Goal: Task Accomplishment & Management: Use online tool/utility

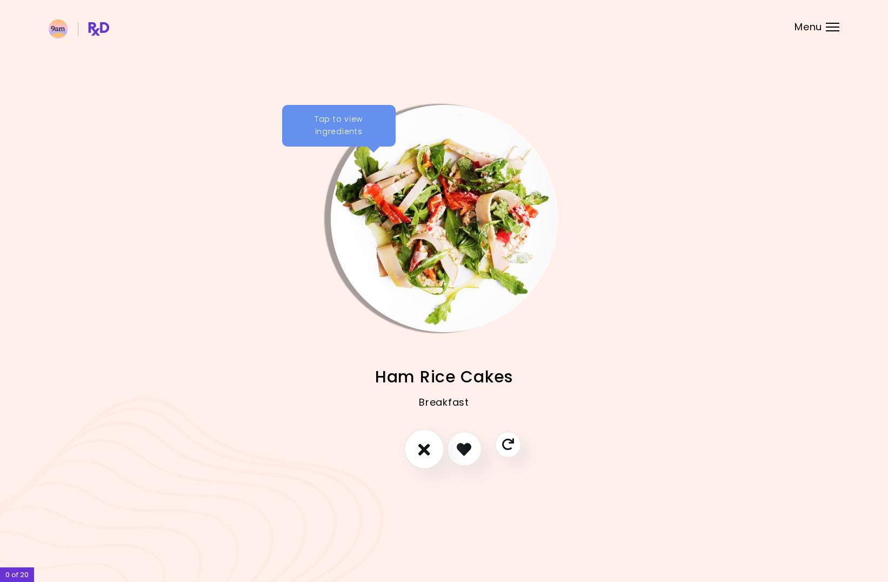
click at [430, 441] on button "I don't like this recipe" at bounding box center [424, 449] width 40 height 40
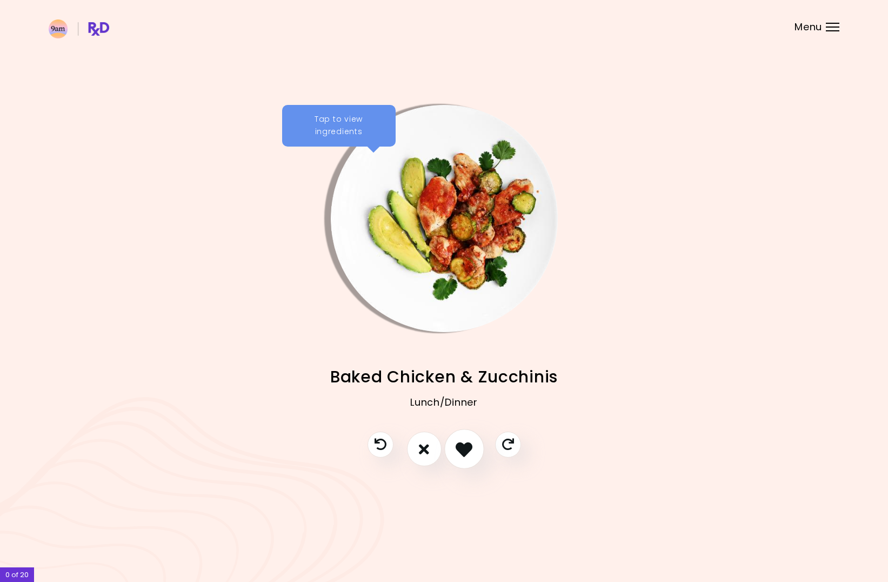
click at [468, 451] on icon "I like this recipe" at bounding box center [464, 449] width 17 height 17
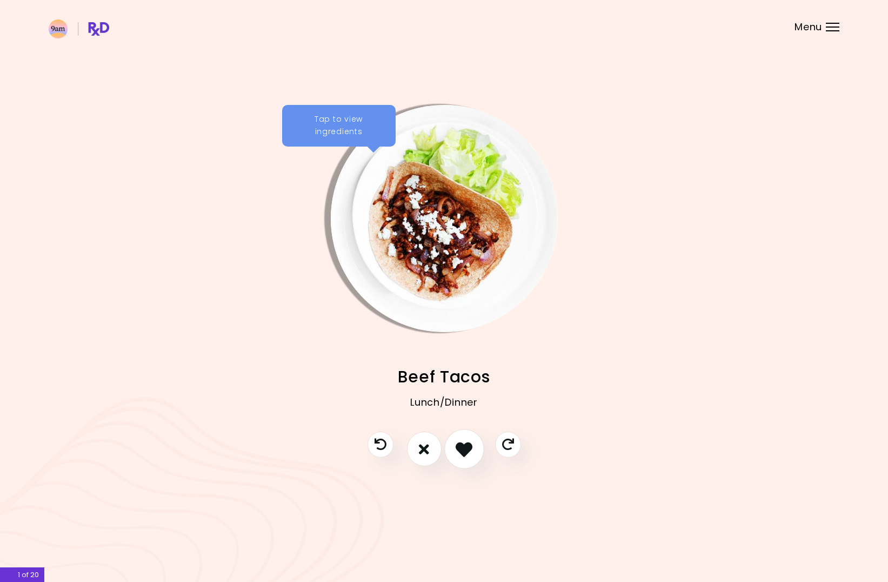
click at [468, 451] on icon "I like this recipe" at bounding box center [464, 449] width 17 height 17
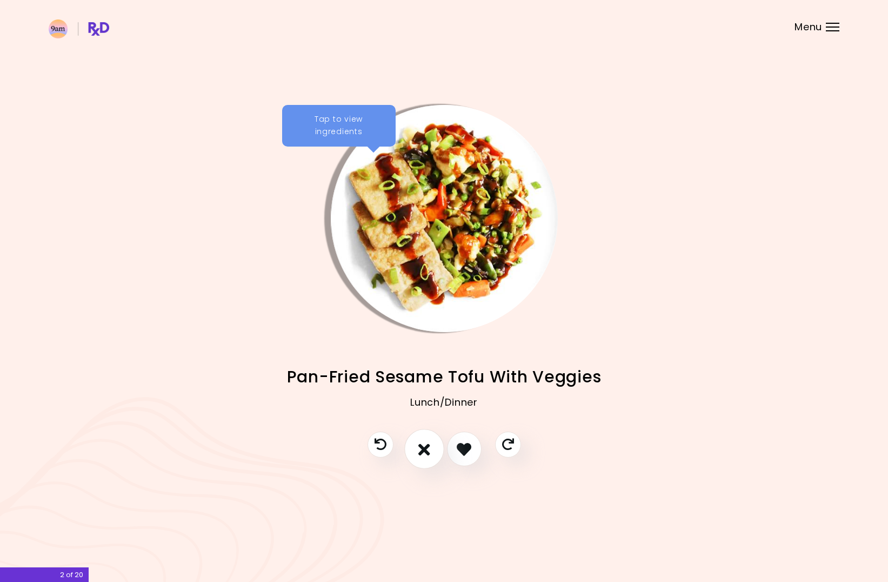
click at [431, 451] on button "I don't like this recipe" at bounding box center [424, 449] width 40 height 40
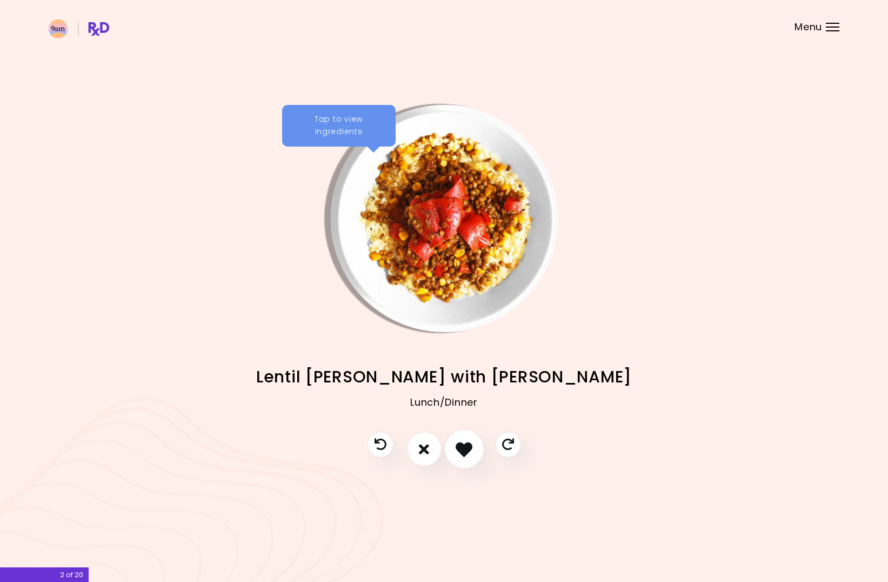
click at [462, 451] on icon "I like this recipe" at bounding box center [464, 449] width 17 height 17
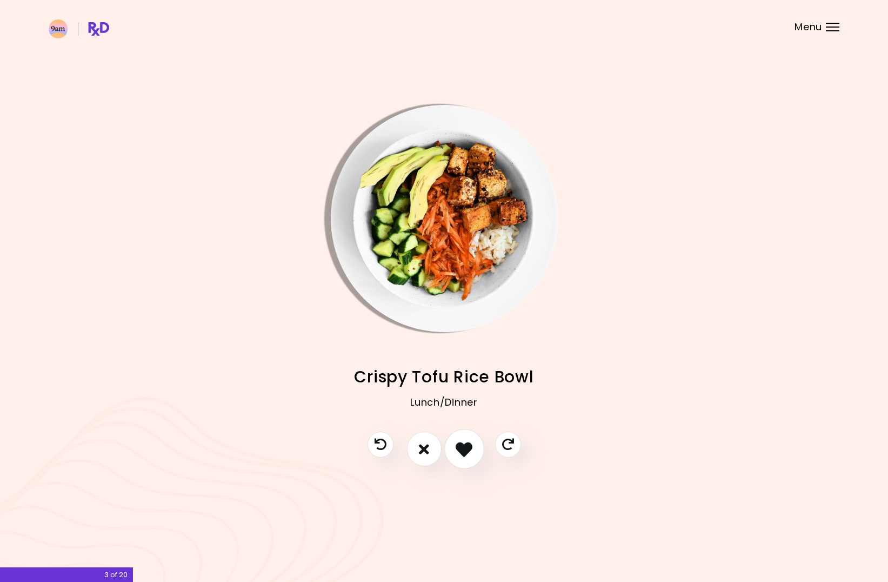
click at [466, 449] on icon "I like this recipe" at bounding box center [464, 449] width 17 height 17
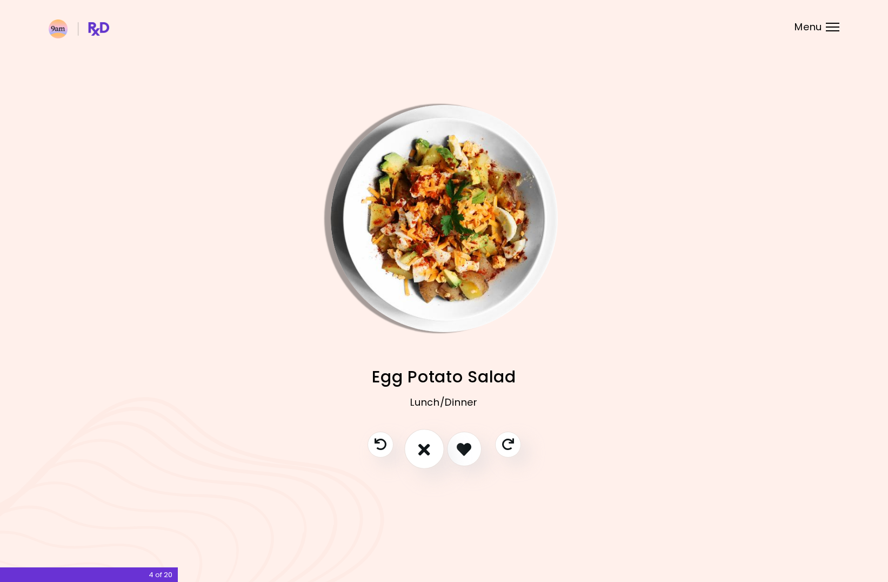
click at [428, 447] on icon "I don't like this recipe" at bounding box center [424, 449] width 12 height 17
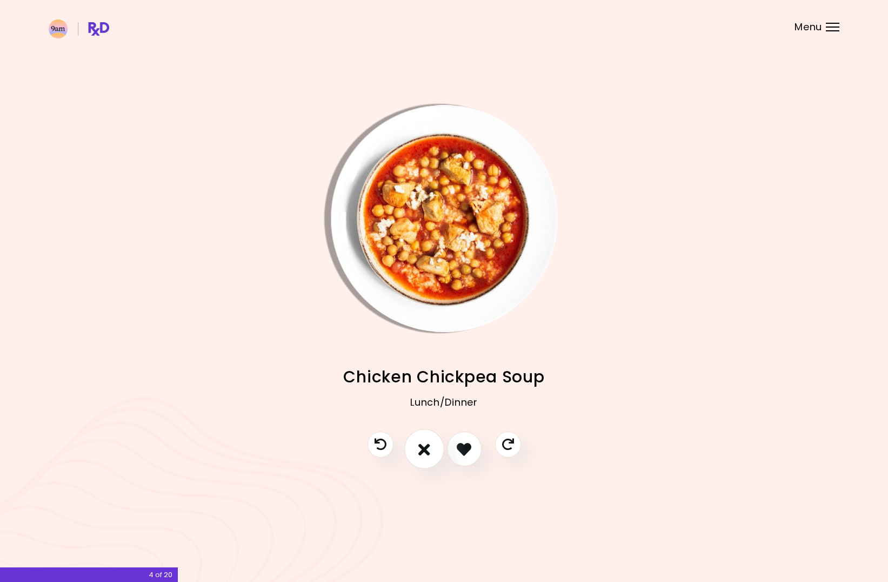
click at [428, 447] on icon "I don't like this recipe" at bounding box center [424, 449] width 12 height 17
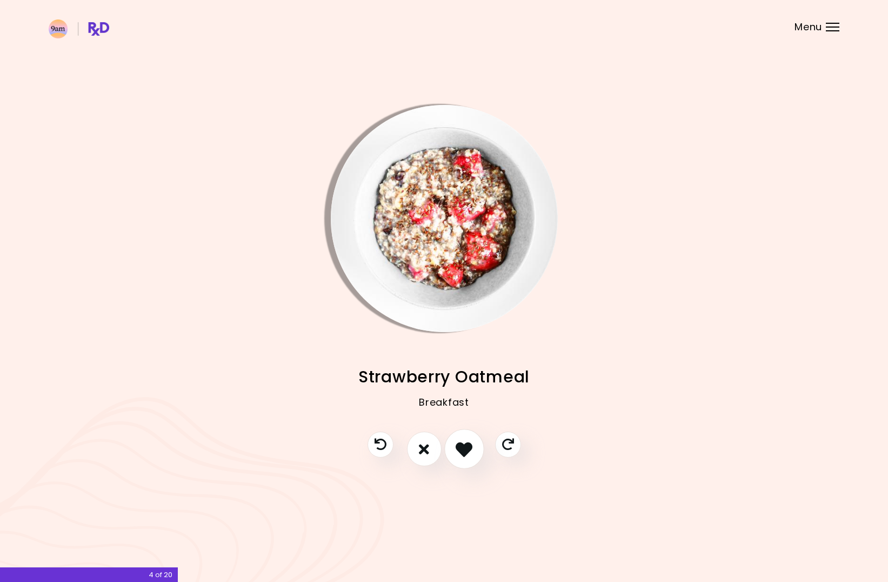
click at [466, 450] on icon "I like this recipe" at bounding box center [464, 449] width 17 height 17
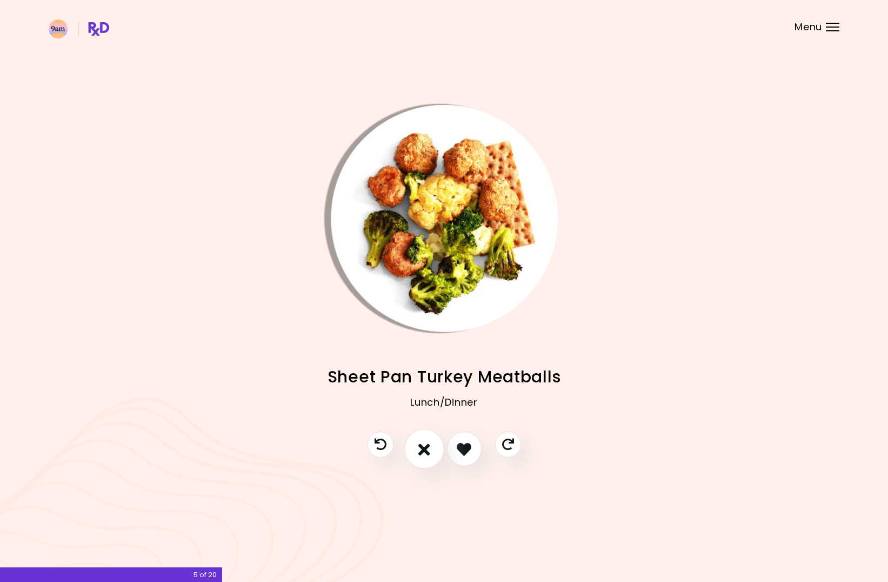
click at [426, 448] on icon "I don't like this recipe" at bounding box center [424, 449] width 12 height 17
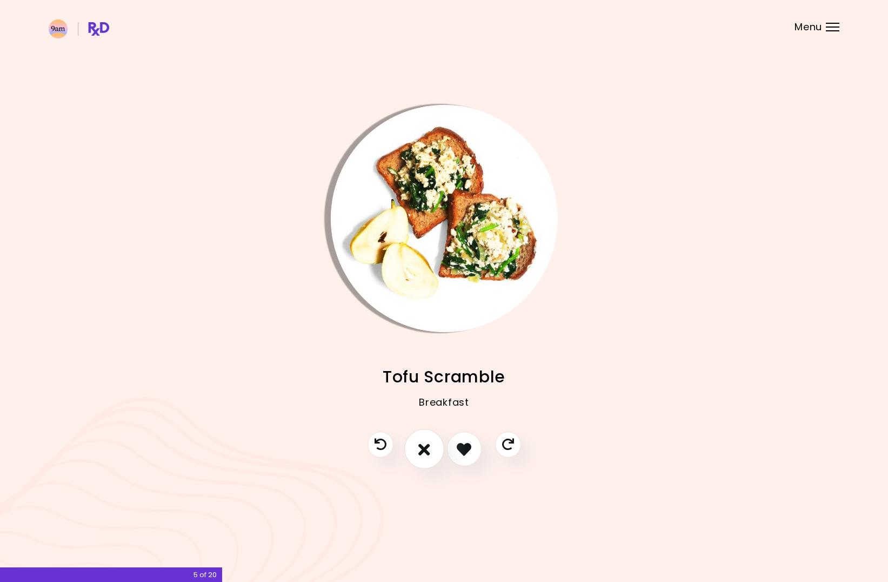
click at [426, 448] on icon "I don't like this recipe" at bounding box center [424, 449] width 12 height 17
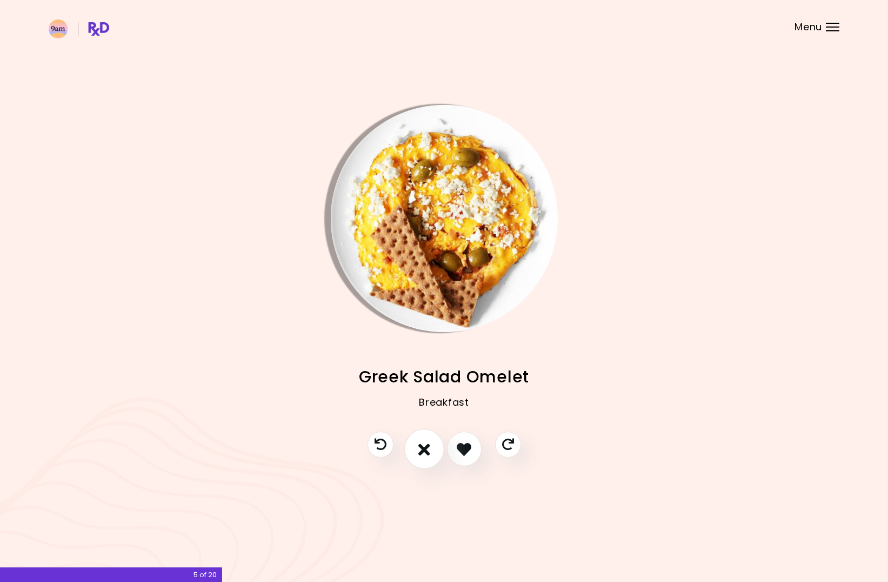
click at [426, 448] on icon "I don't like this recipe" at bounding box center [424, 449] width 12 height 17
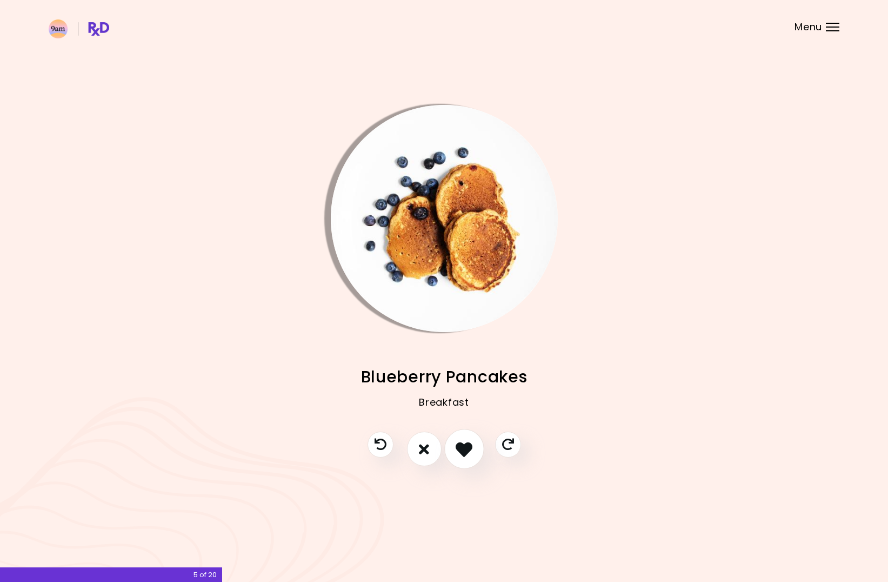
click at [471, 448] on icon "I like this recipe" at bounding box center [464, 449] width 17 height 17
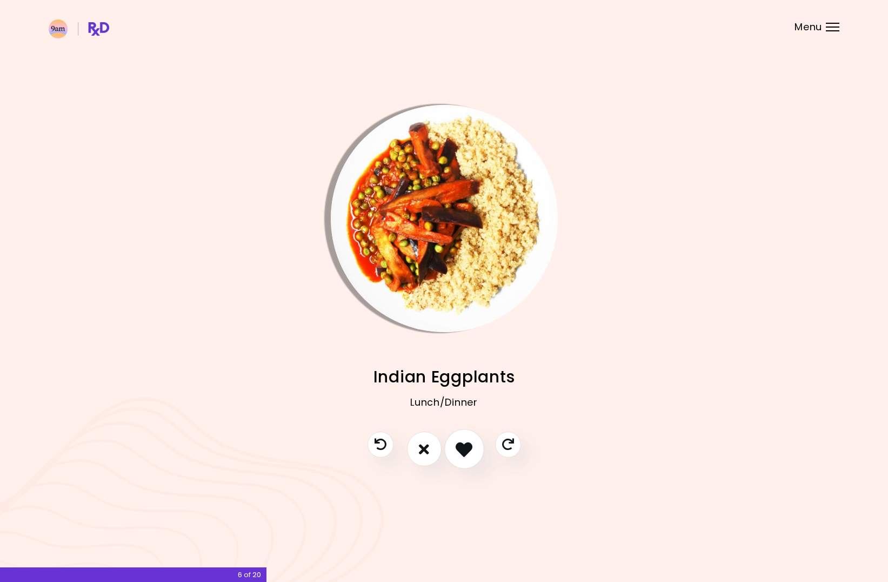
click at [458, 446] on icon "I like this recipe" at bounding box center [464, 449] width 17 height 17
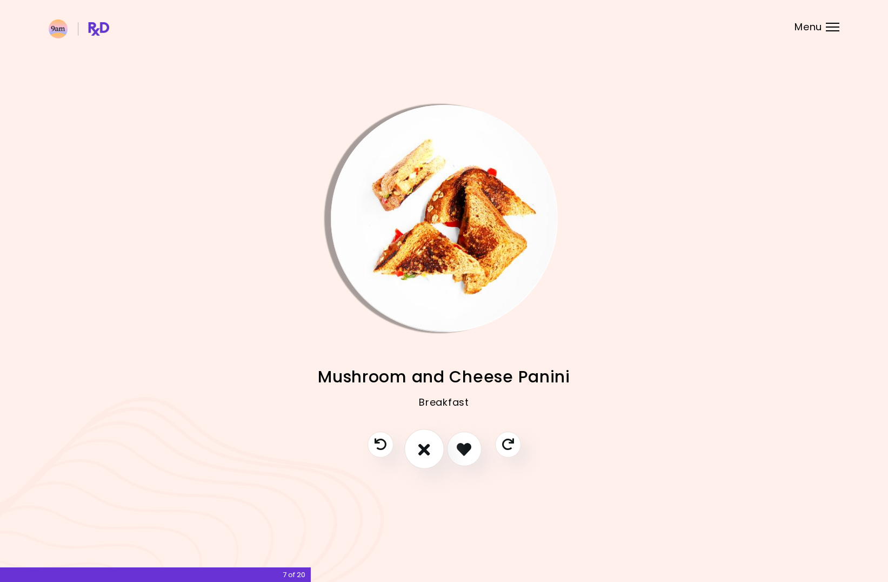
click at [425, 448] on icon "I don't like this recipe" at bounding box center [424, 449] width 12 height 17
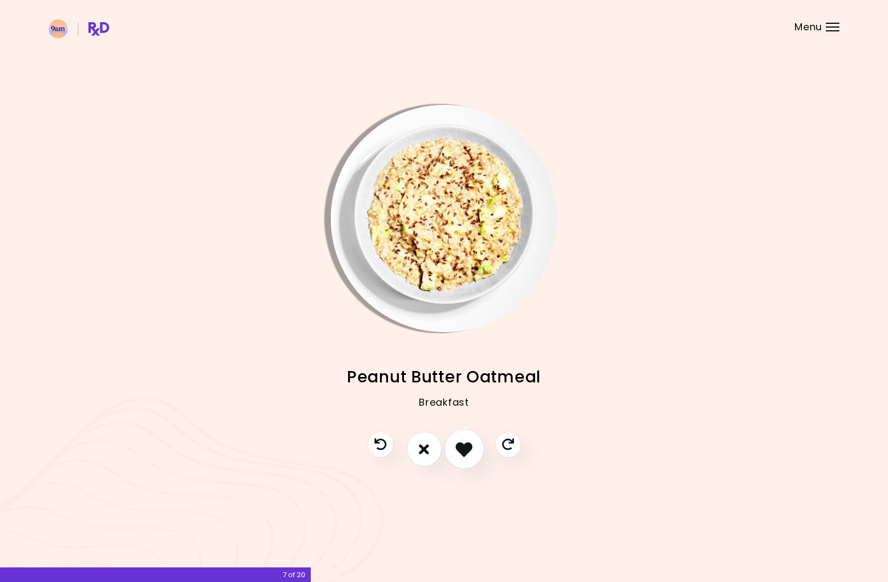
click at [455, 449] on button "I like this recipe" at bounding box center [464, 449] width 40 height 40
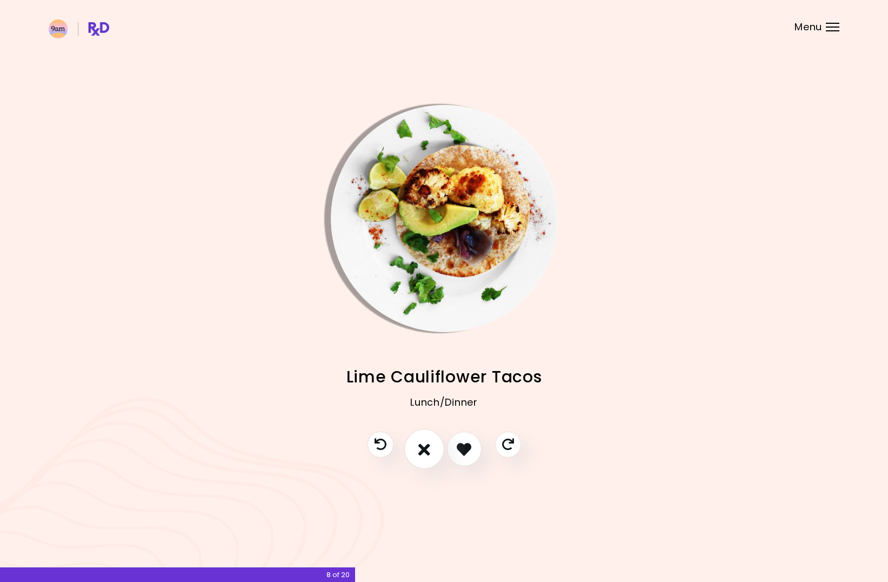
click at [430, 453] on icon "I don't like this recipe" at bounding box center [424, 449] width 12 height 17
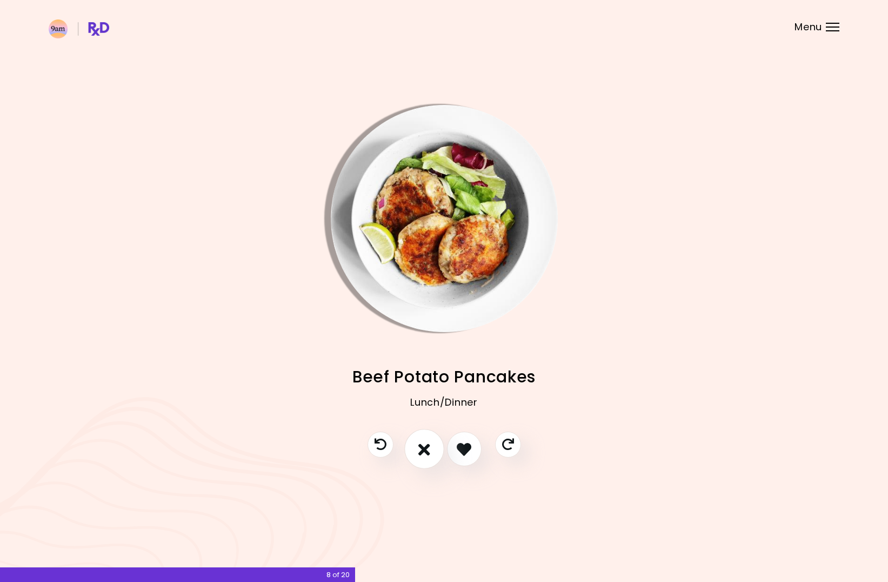
click at [434, 446] on button "I don't like this recipe" at bounding box center [424, 449] width 40 height 40
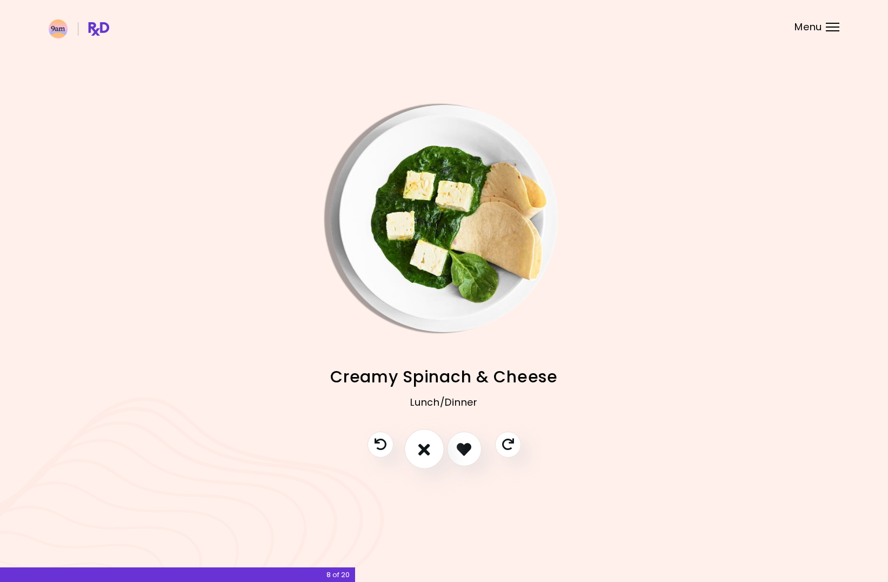
click at [434, 446] on button "I don't like this recipe" at bounding box center [424, 449] width 40 height 40
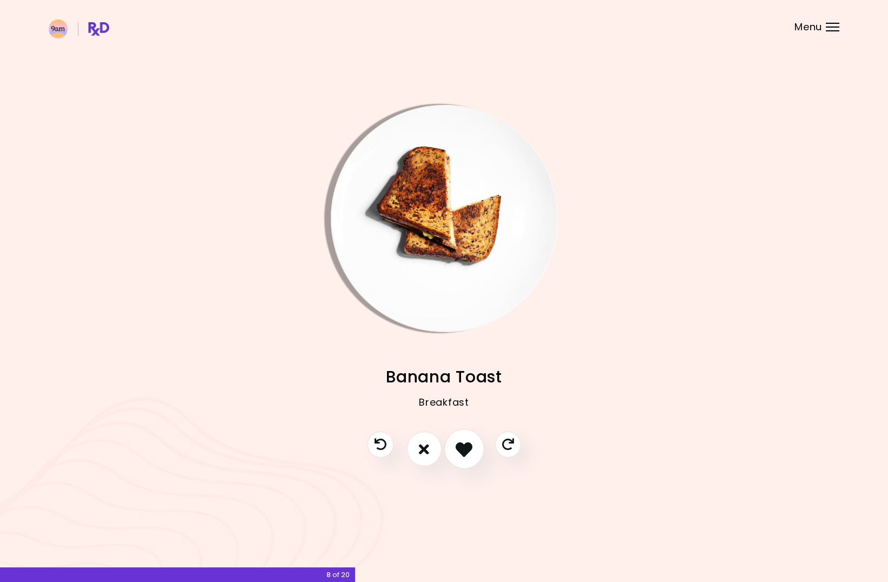
click at [466, 448] on icon "I like this recipe" at bounding box center [464, 449] width 17 height 17
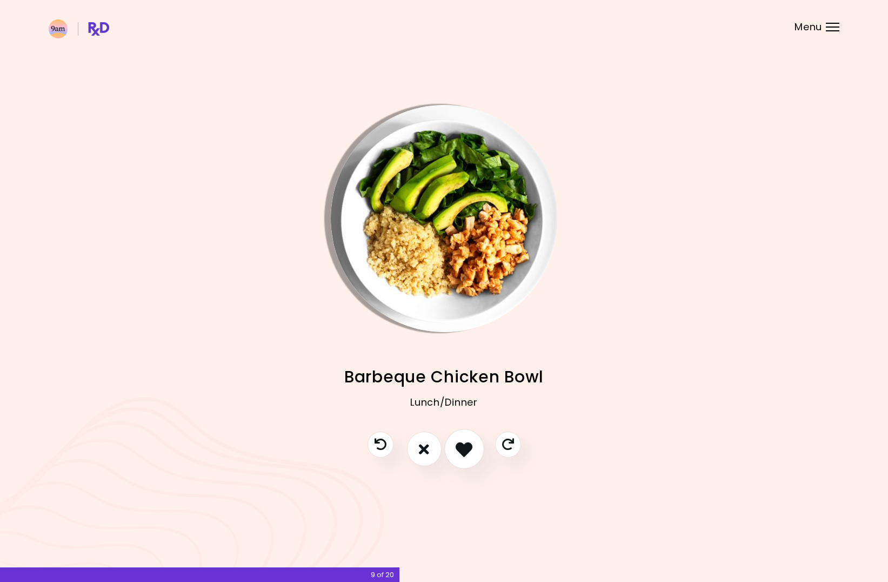
click at [458, 450] on icon "I like this recipe" at bounding box center [464, 449] width 17 height 17
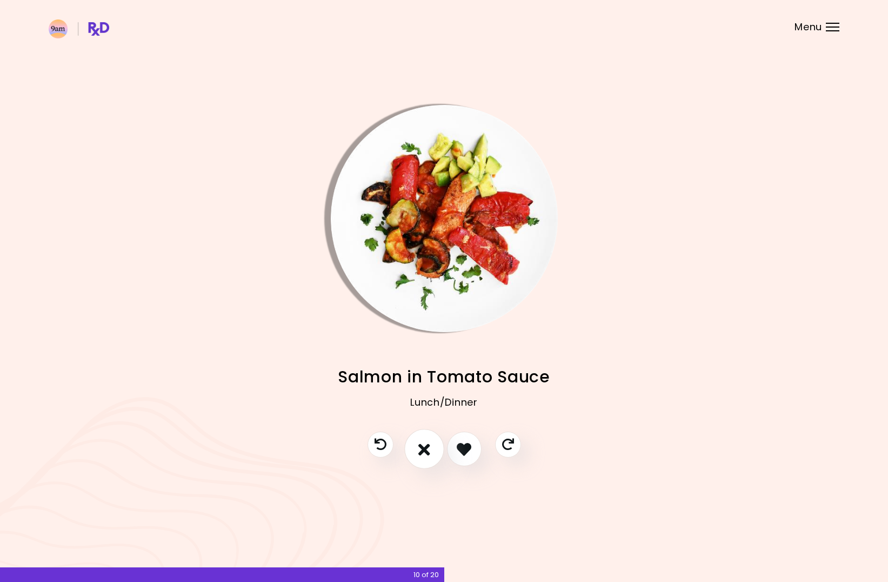
click at [438, 449] on button "I don't like this recipe" at bounding box center [424, 449] width 40 height 40
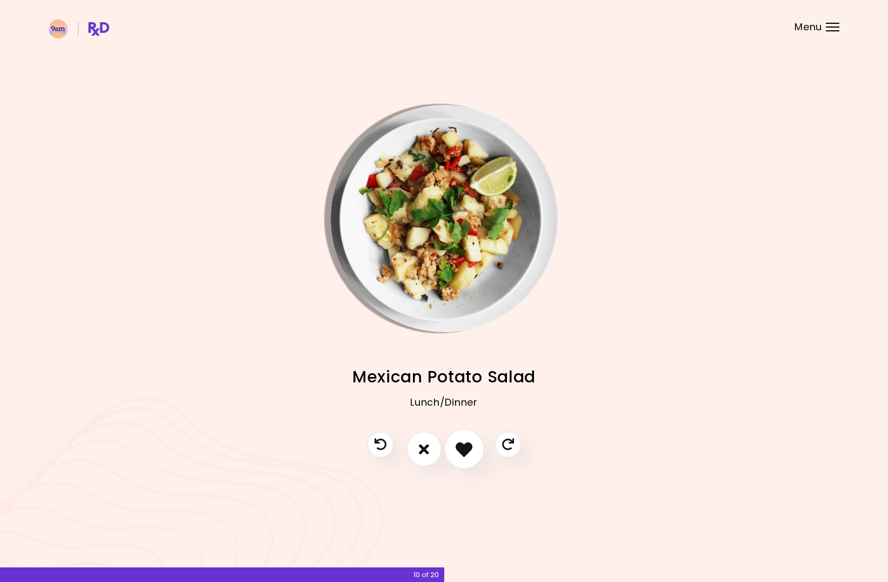
click at [457, 447] on icon "I like this recipe" at bounding box center [464, 449] width 17 height 17
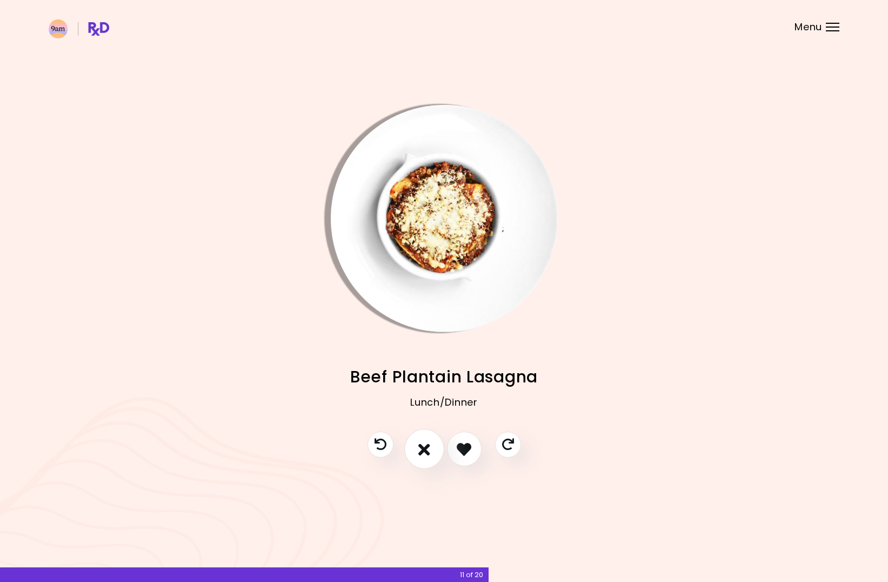
click at [428, 450] on icon "I don't like this recipe" at bounding box center [424, 449] width 12 height 17
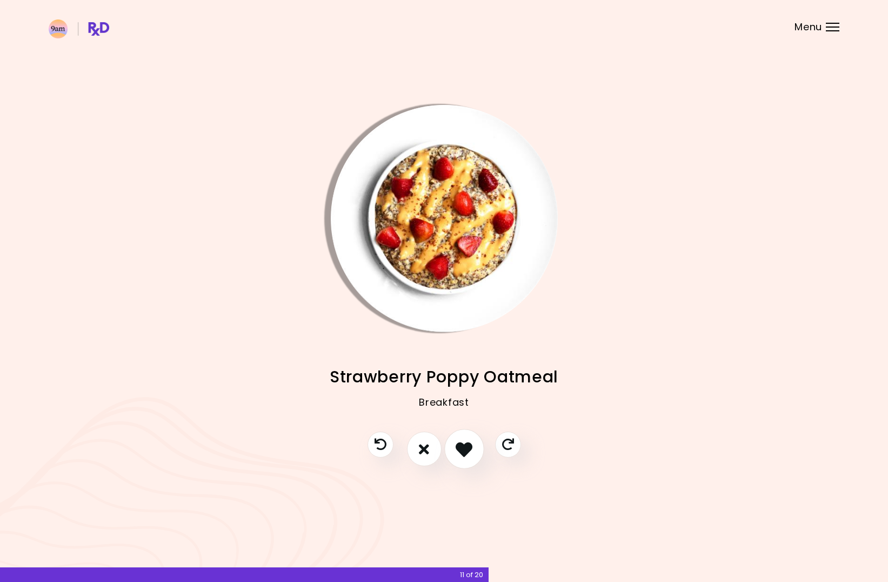
click at [460, 448] on icon "I like this recipe" at bounding box center [464, 449] width 17 height 17
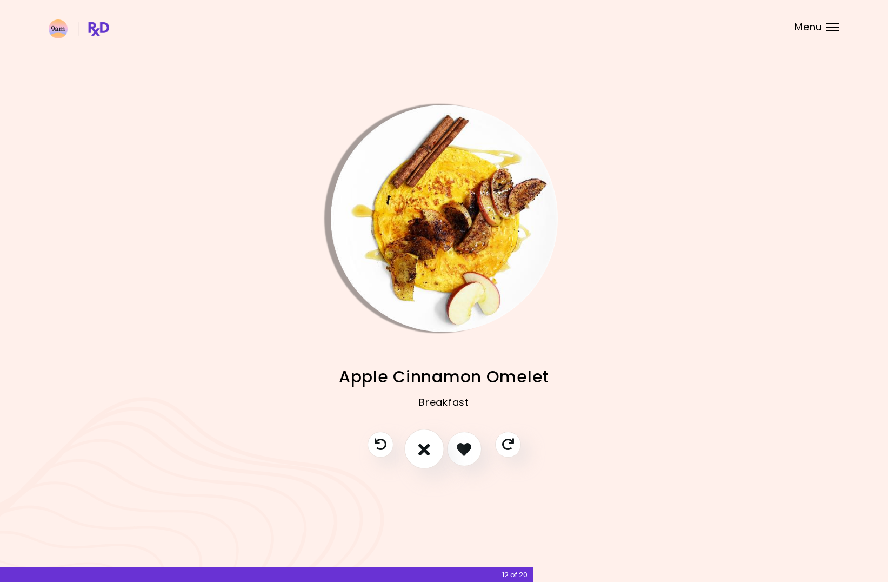
click at [423, 453] on icon "I don't like this recipe" at bounding box center [424, 449] width 12 height 17
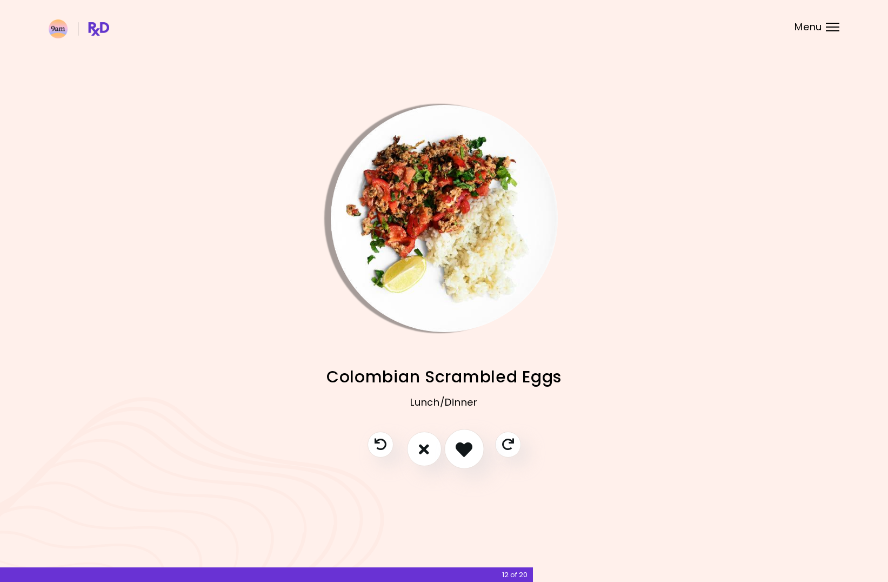
click at [451, 448] on button "I like this recipe" at bounding box center [464, 449] width 40 height 40
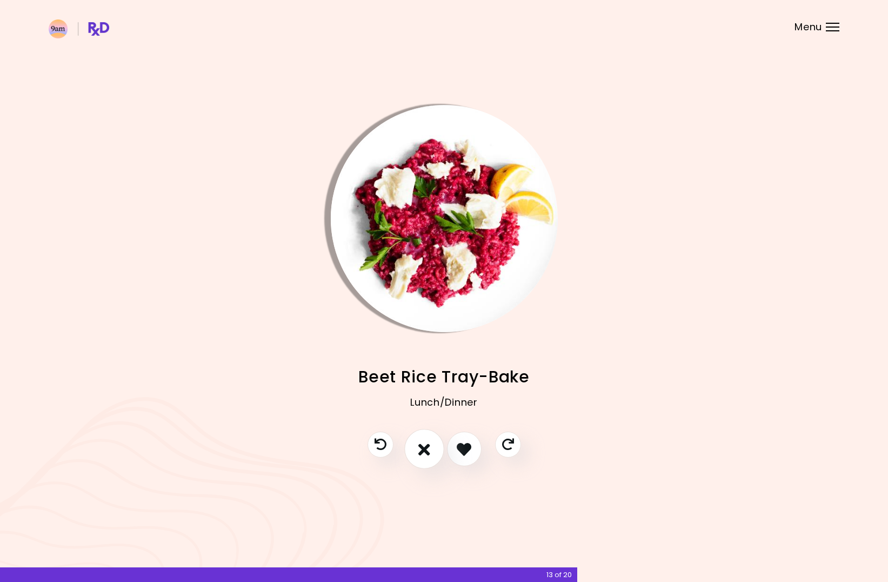
click at [423, 452] on icon "I don't like this recipe" at bounding box center [424, 449] width 12 height 17
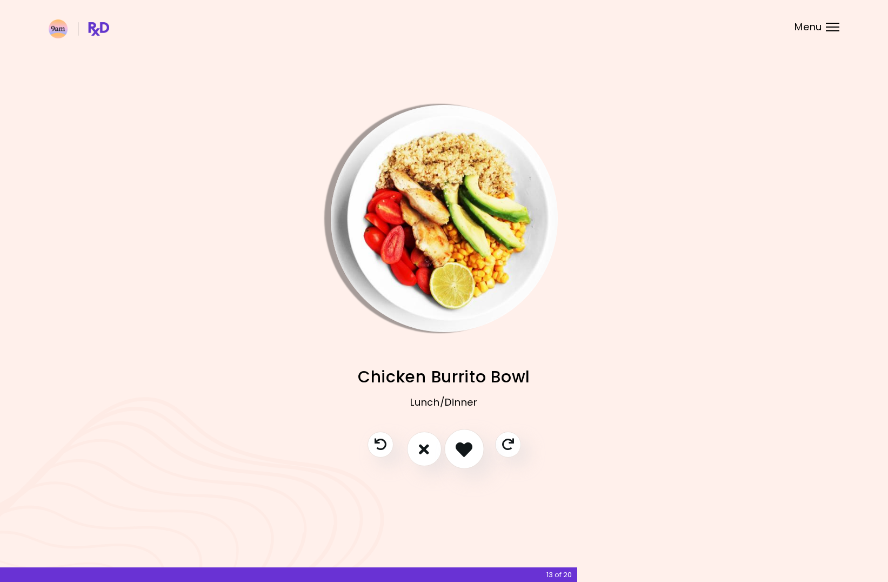
click at [474, 457] on button "I like this recipe" at bounding box center [464, 449] width 40 height 40
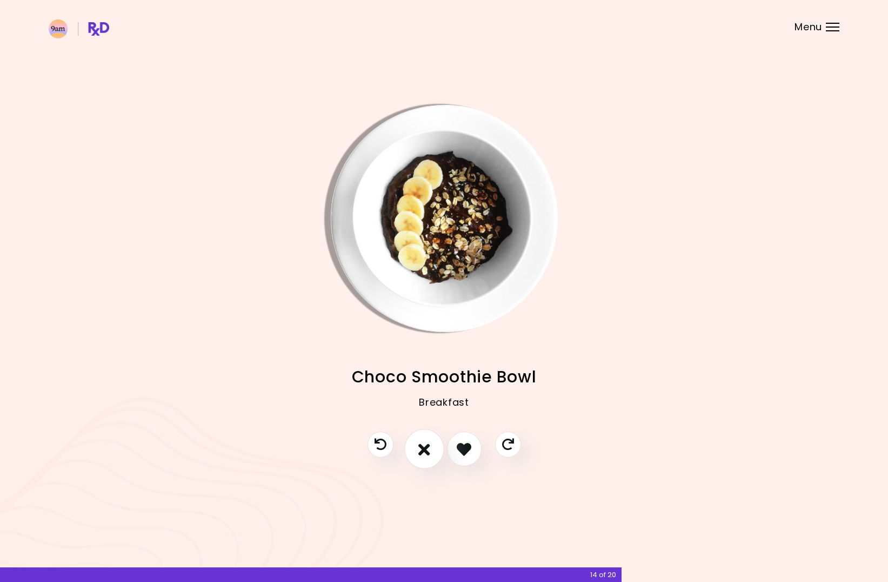
click at [416, 457] on button "I don't like this recipe" at bounding box center [424, 449] width 40 height 40
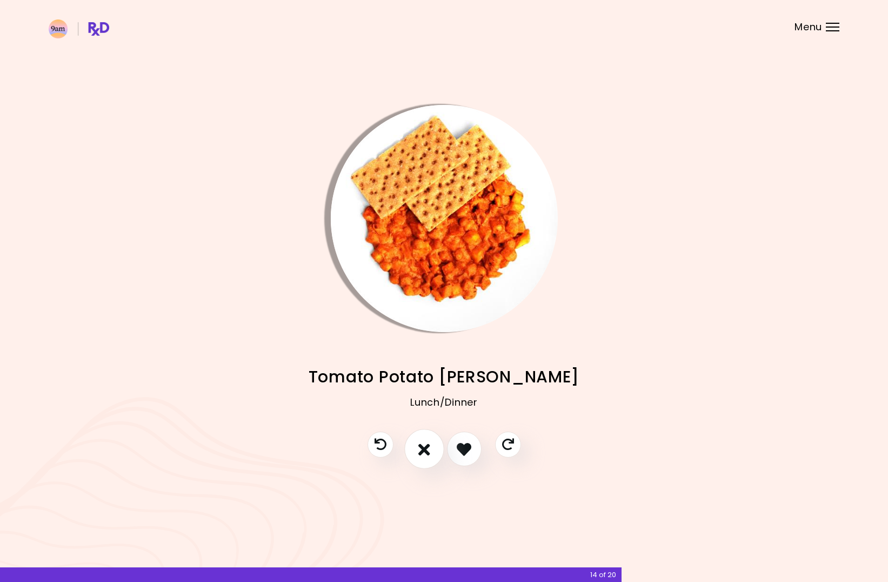
click at [422, 456] on icon "I don't like this recipe" at bounding box center [424, 449] width 12 height 17
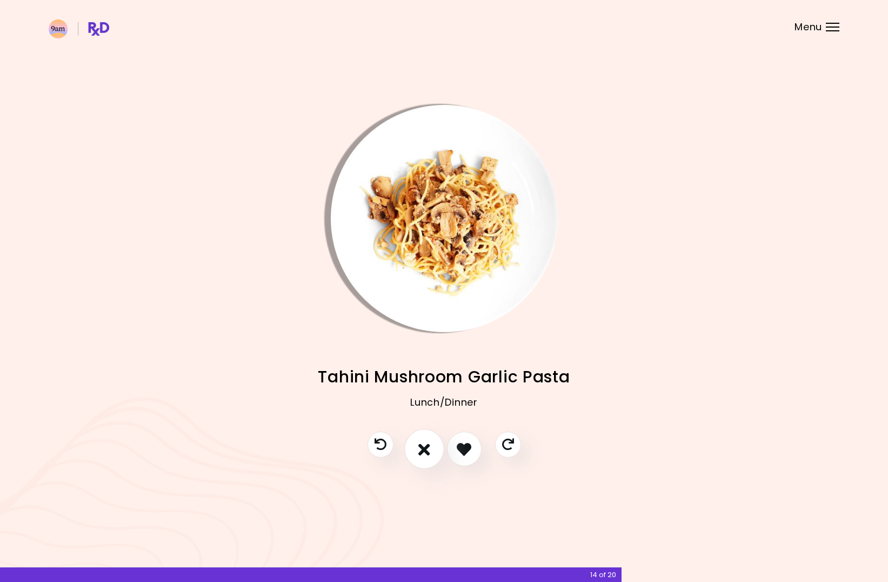
click at [427, 457] on button "I don't like this recipe" at bounding box center [424, 449] width 40 height 40
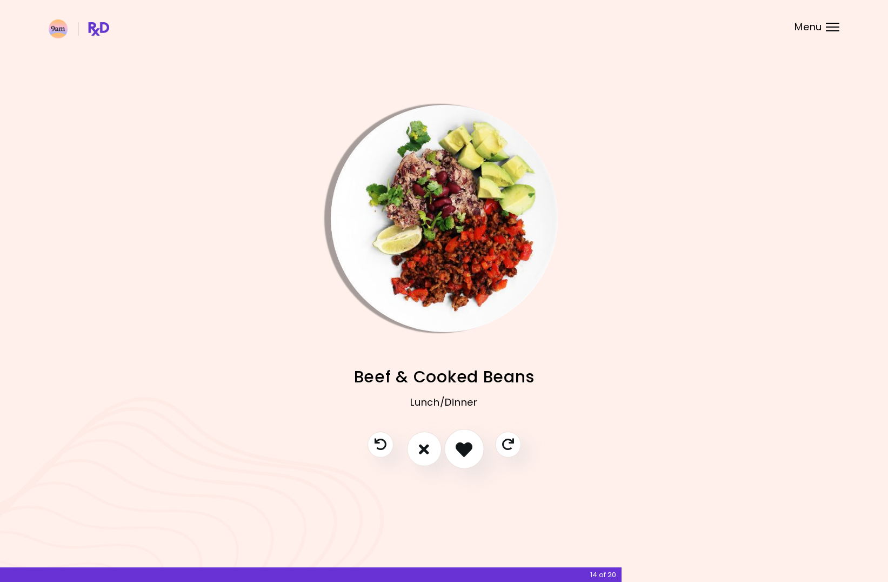
click at [467, 449] on icon "I like this recipe" at bounding box center [464, 449] width 17 height 17
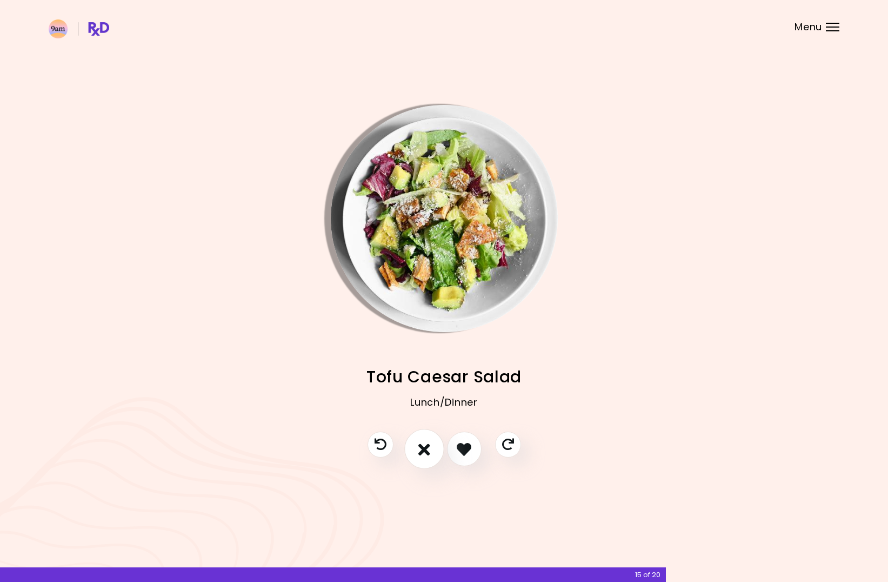
click at [434, 441] on button "I don't like this recipe" at bounding box center [424, 449] width 40 height 40
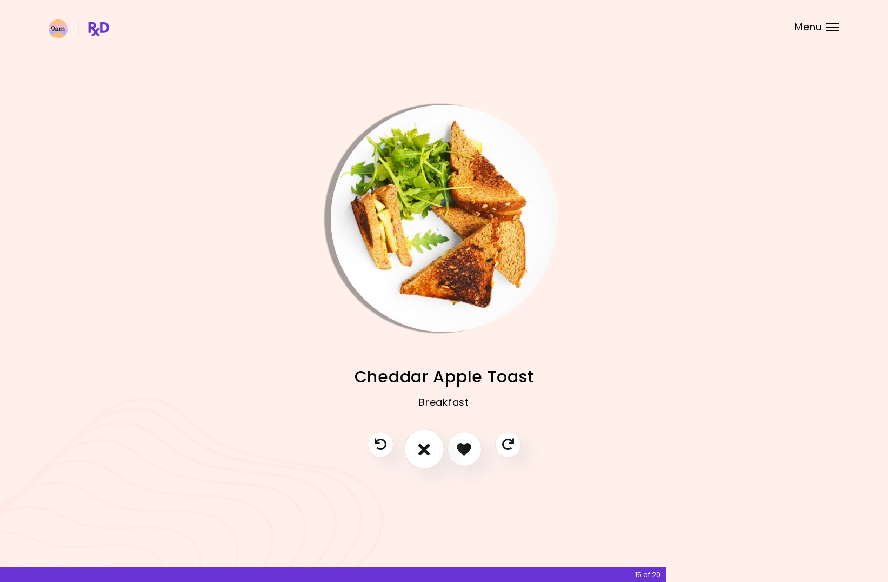
click at [430, 447] on icon "I don't like this recipe" at bounding box center [424, 449] width 12 height 17
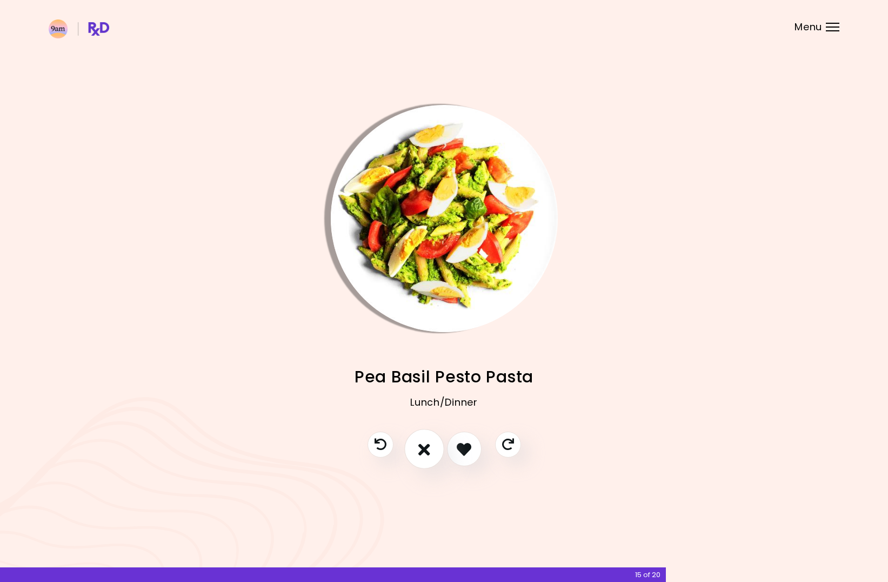
click at [428, 456] on icon "I don't like this recipe" at bounding box center [424, 449] width 12 height 17
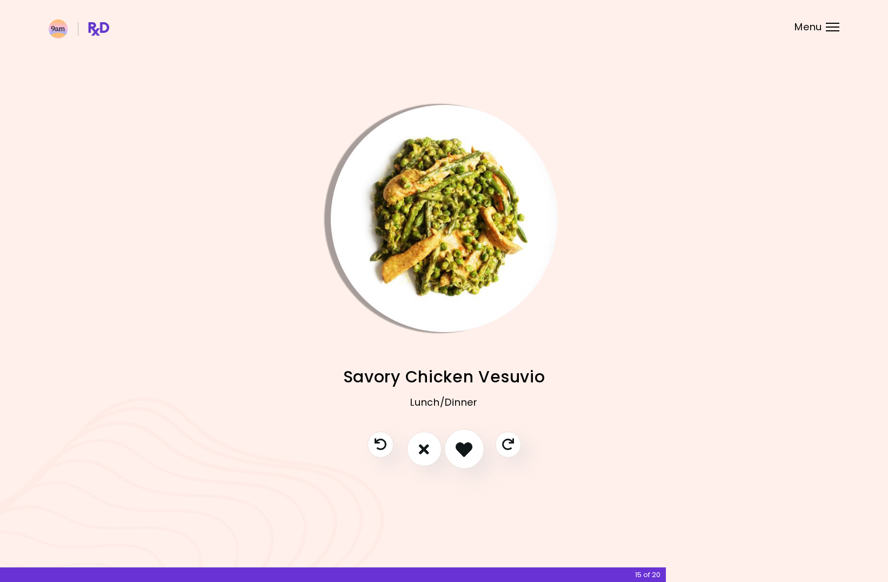
click at [463, 453] on icon "I like this recipe" at bounding box center [464, 449] width 17 height 17
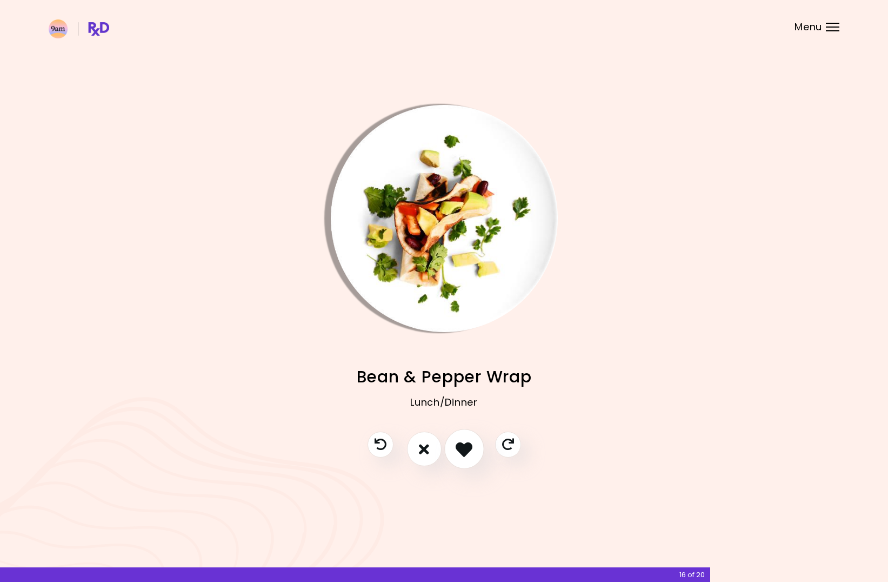
click at [463, 453] on icon "I like this recipe" at bounding box center [464, 449] width 17 height 17
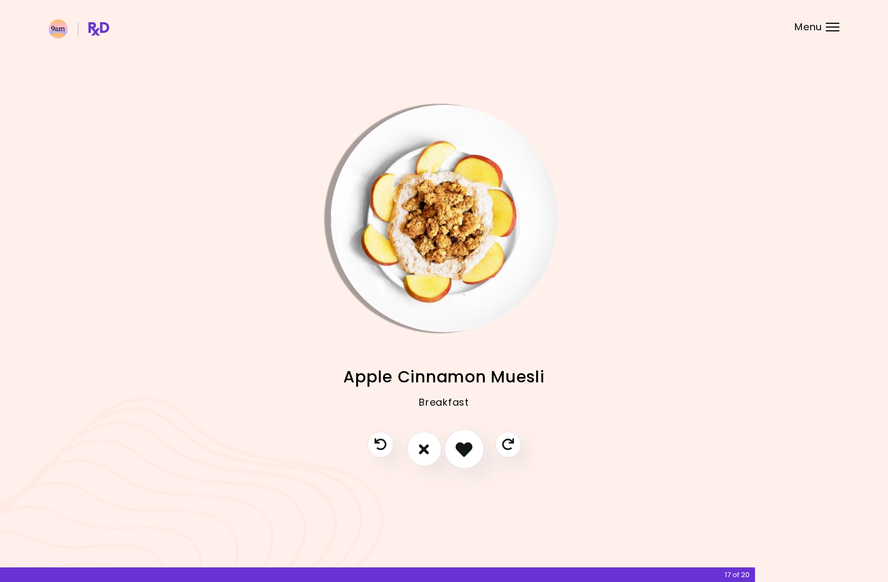
click at [463, 453] on icon "I like this recipe" at bounding box center [464, 449] width 17 height 17
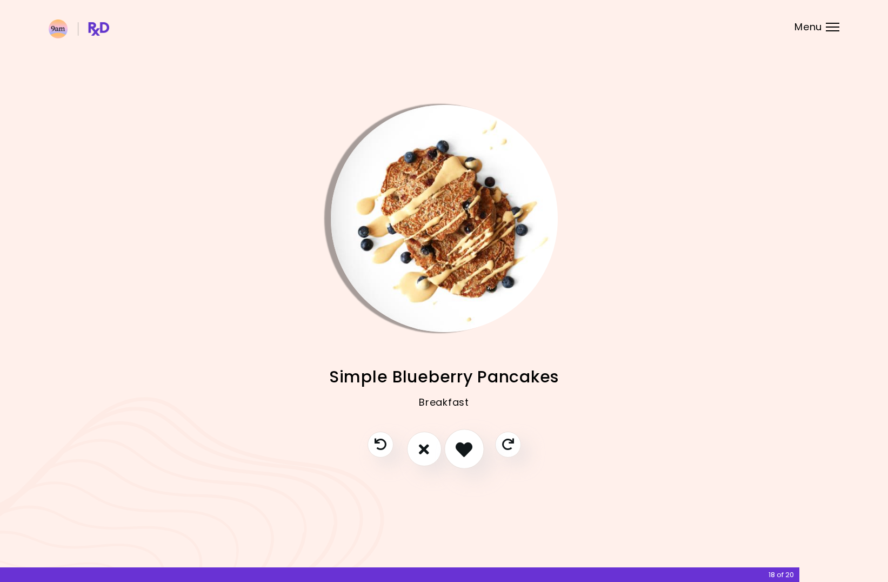
click at [463, 453] on icon "I like this recipe" at bounding box center [464, 449] width 17 height 17
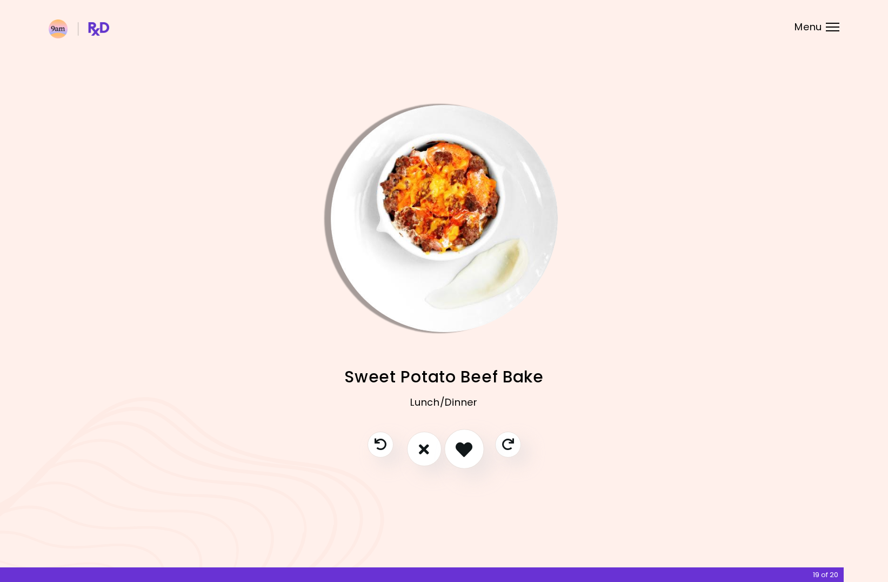
click at [463, 453] on icon "I like this recipe" at bounding box center [464, 449] width 17 height 17
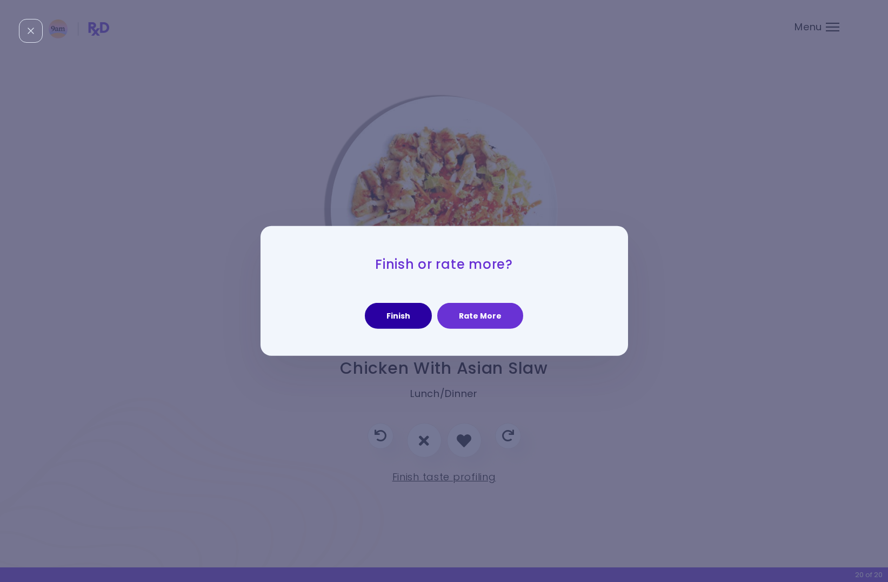
click at [392, 321] on button "Finish" at bounding box center [398, 316] width 67 height 26
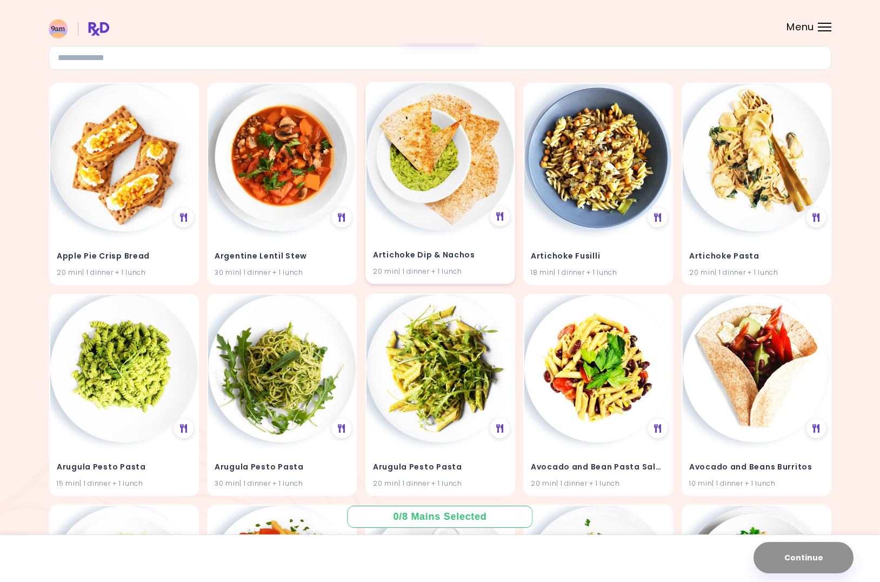
scroll to position [119, 0]
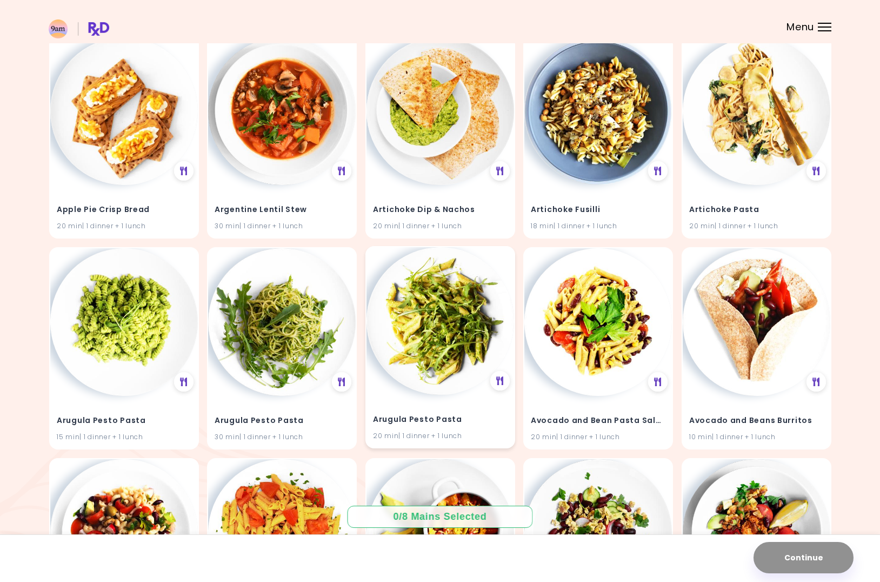
click at [431, 312] on img at bounding box center [441, 321] width 148 height 148
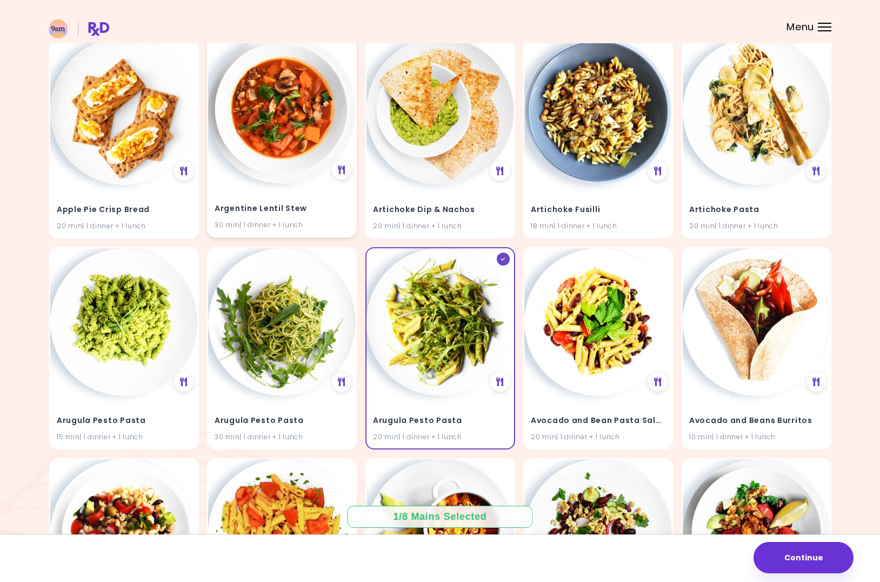
click at [300, 109] on img at bounding box center [282, 110] width 148 height 148
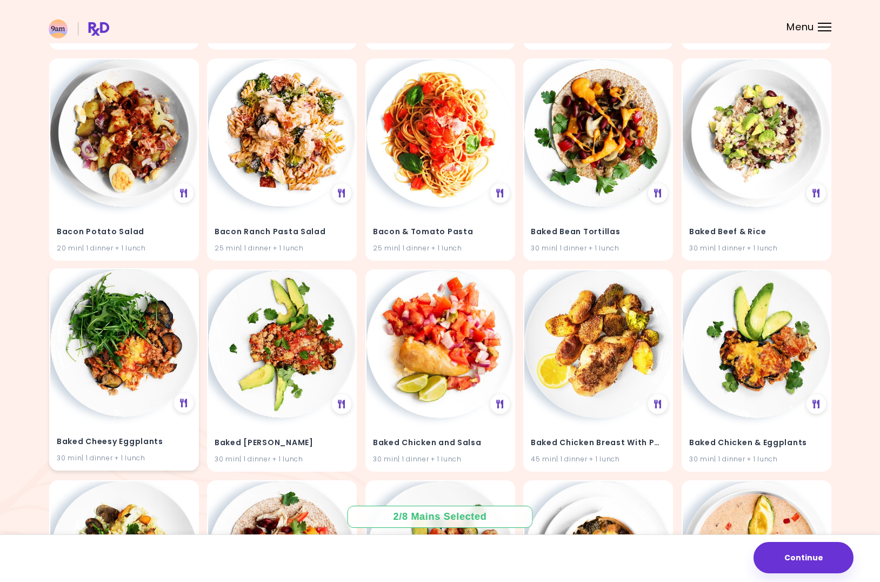
scroll to position [1859, 0]
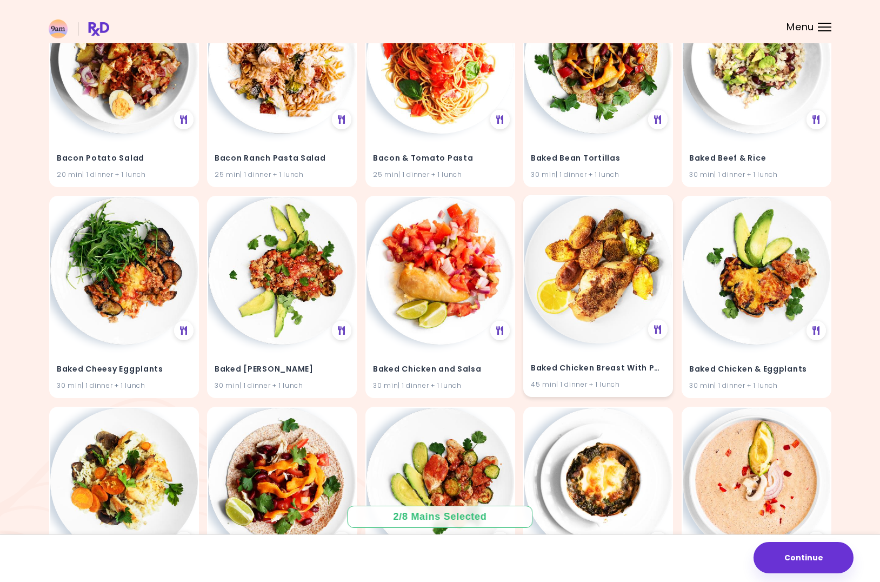
click at [601, 272] on img at bounding box center [598, 270] width 148 height 148
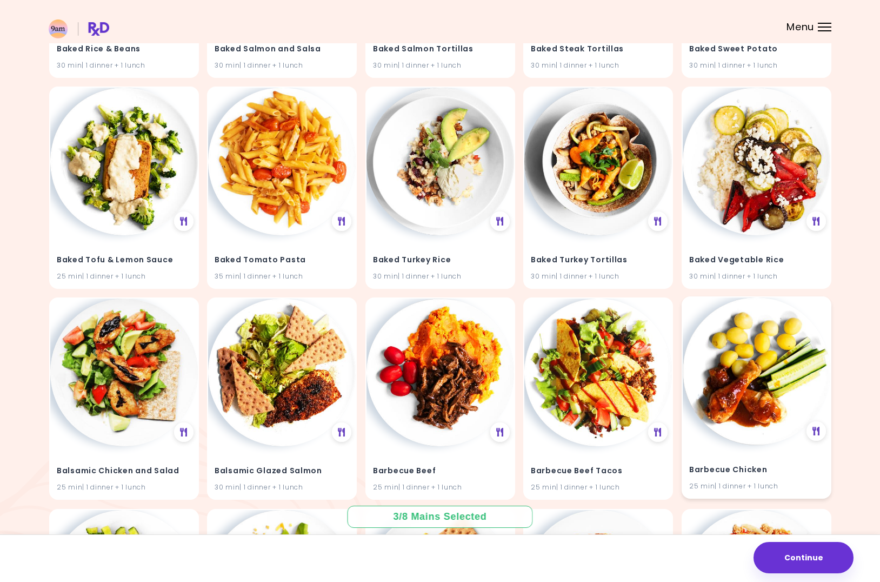
scroll to position [2932, 0]
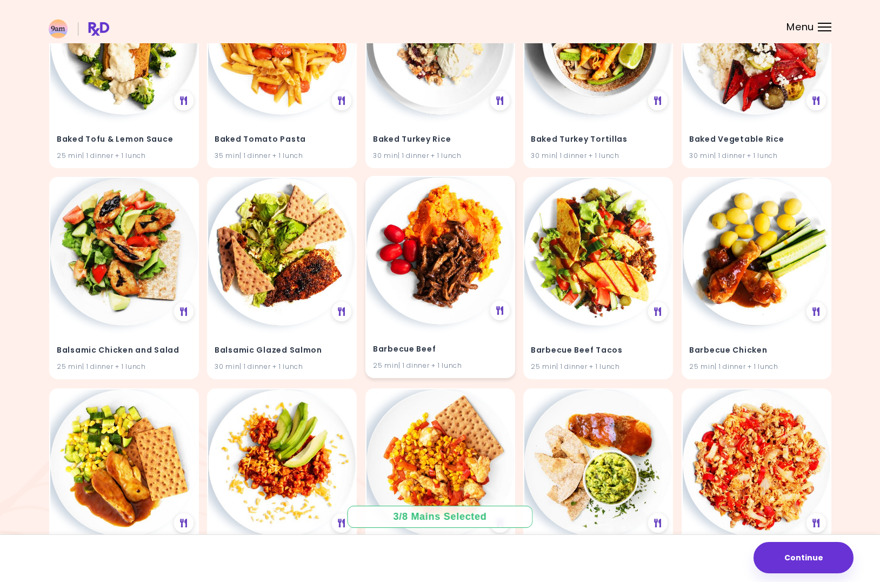
click at [457, 252] on img at bounding box center [441, 251] width 148 height 148
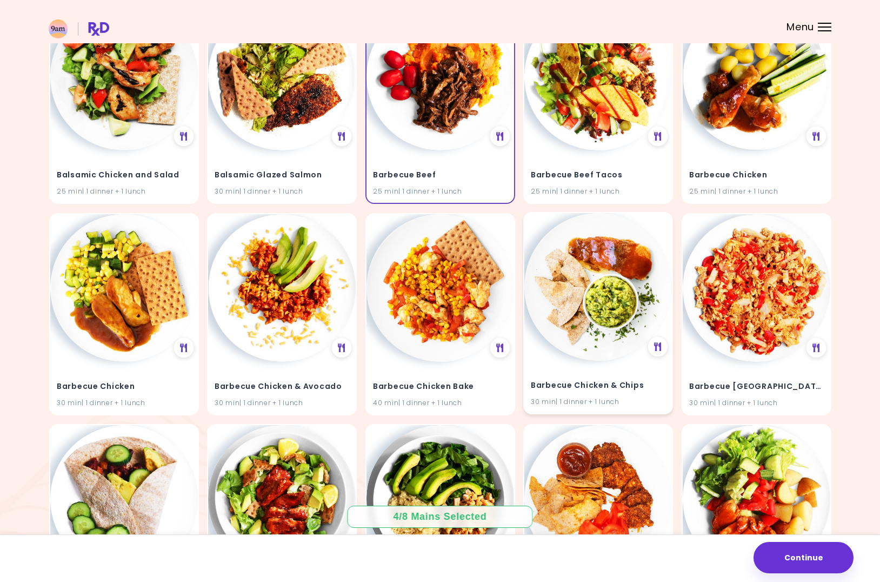
scroll to position [3201, 0]
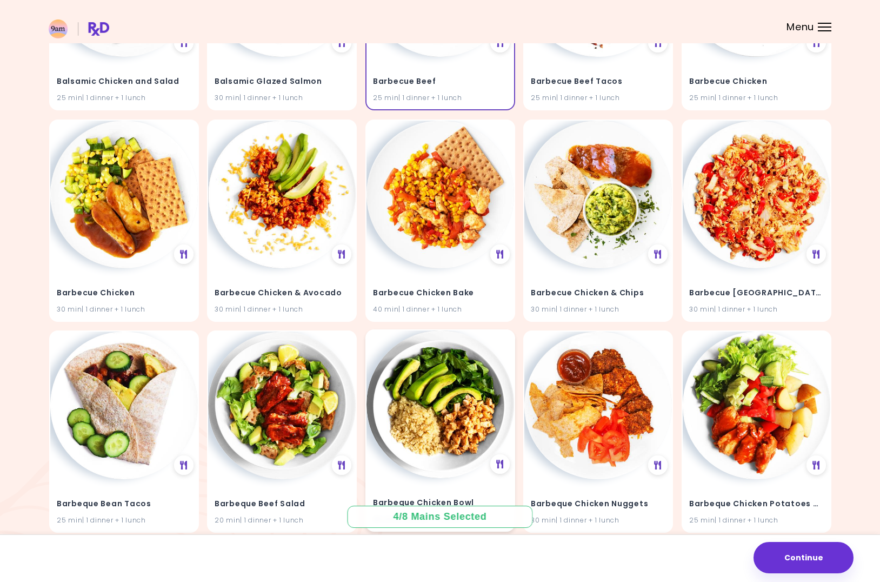
click at [460, 362] on img at bounding box center [441, 404] width 148 height 148
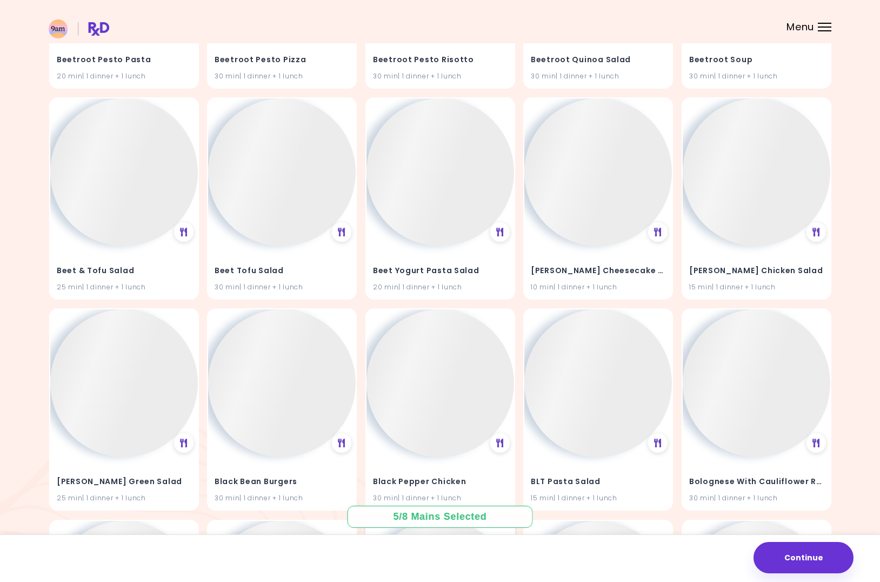
scroll to position [10084, 0]
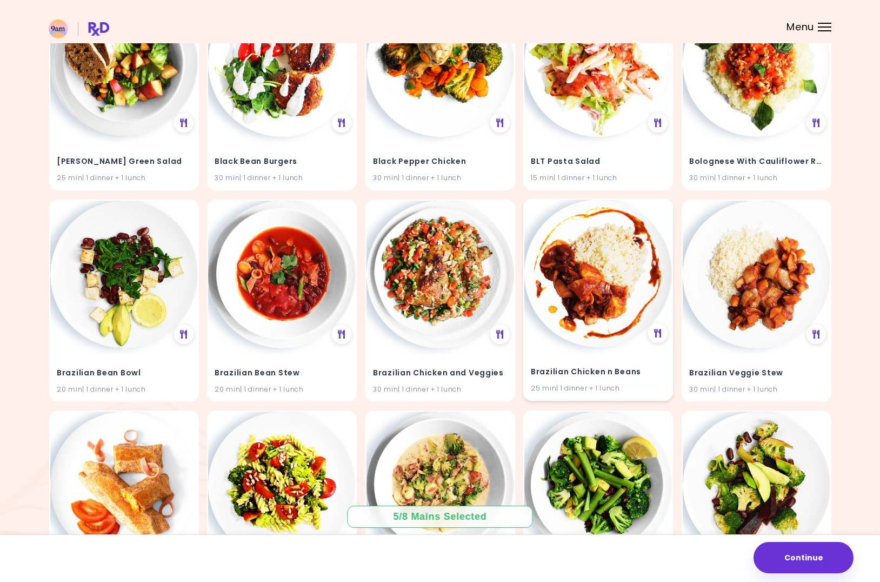
click at [584, 252] on img at bounding box center [598, 273] width 148 height 148
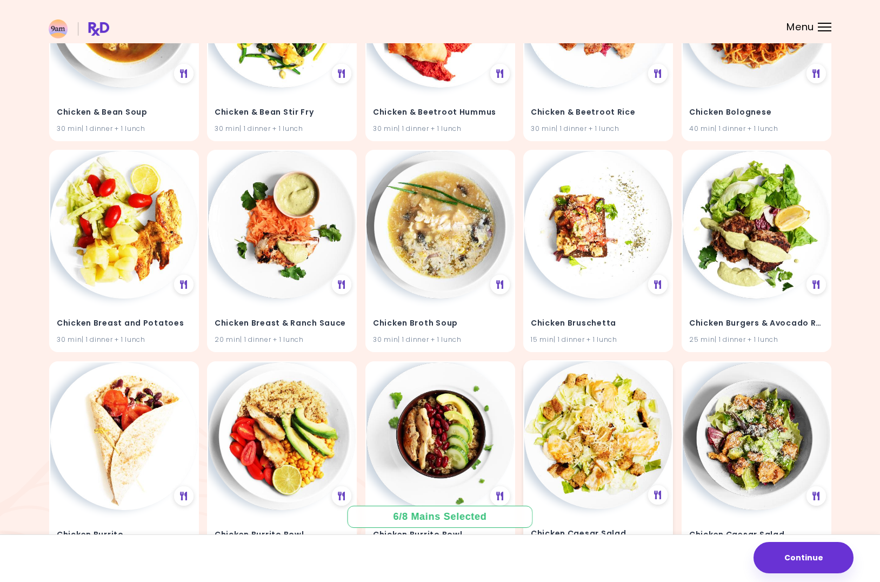
scroll to position [14777, 0]
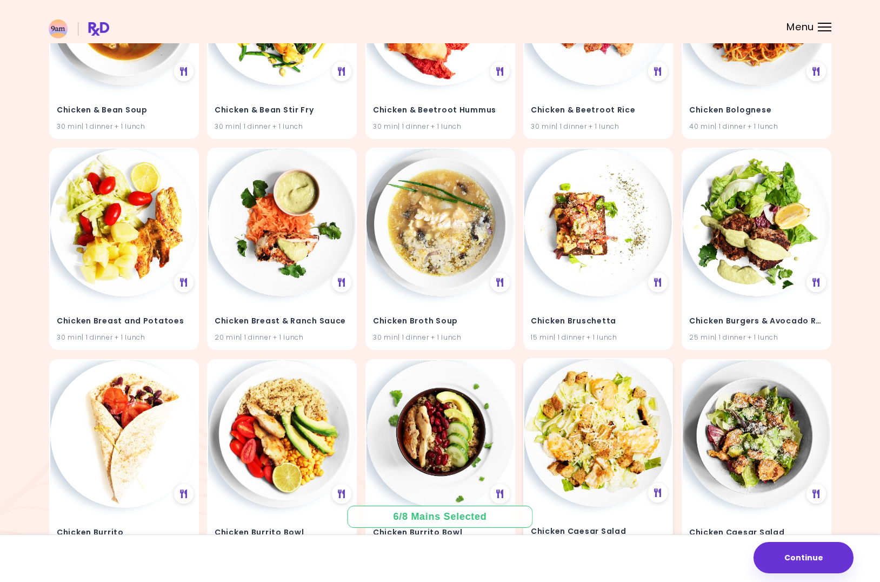
click at [618, 396] on img at bounding box center [598, 433] width 148 height 148
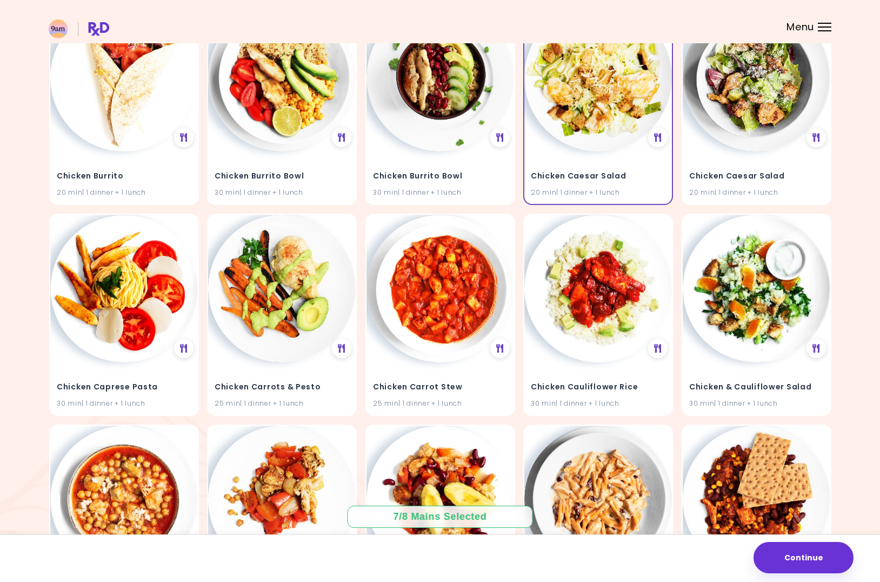
scroll to position [15570, 0]
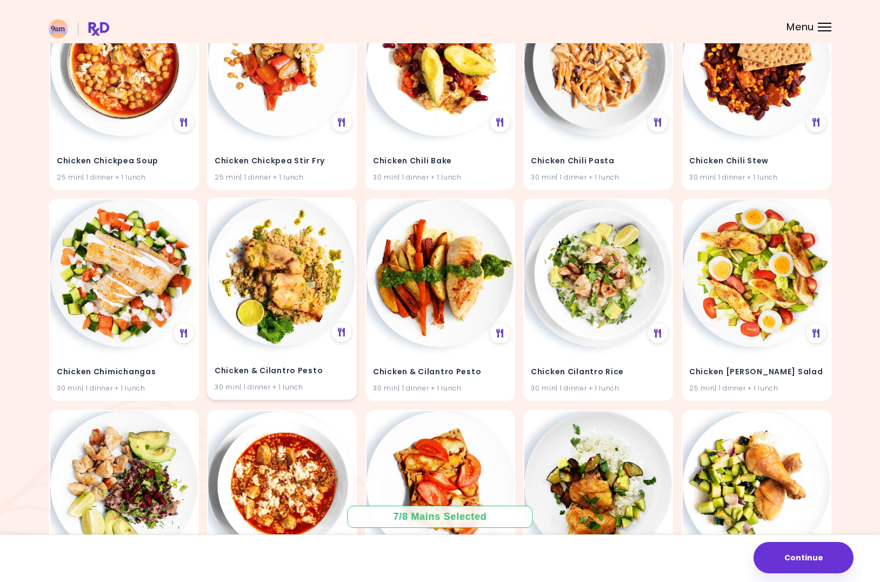
click at [259, 241] on img at bounding box center [282, 272] width 148 height 148
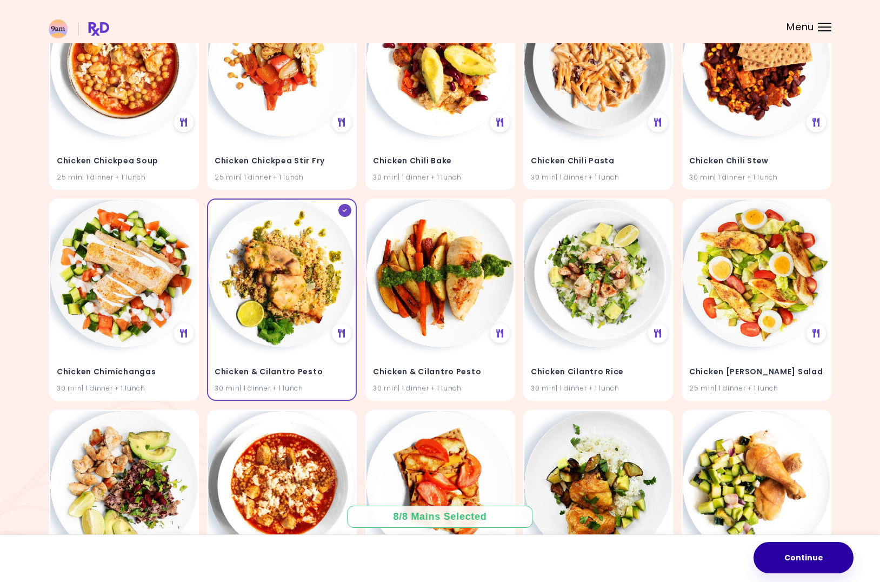
click at [809, 553] on button "Continue" at bounding box center [804, 557] width 100 height 31
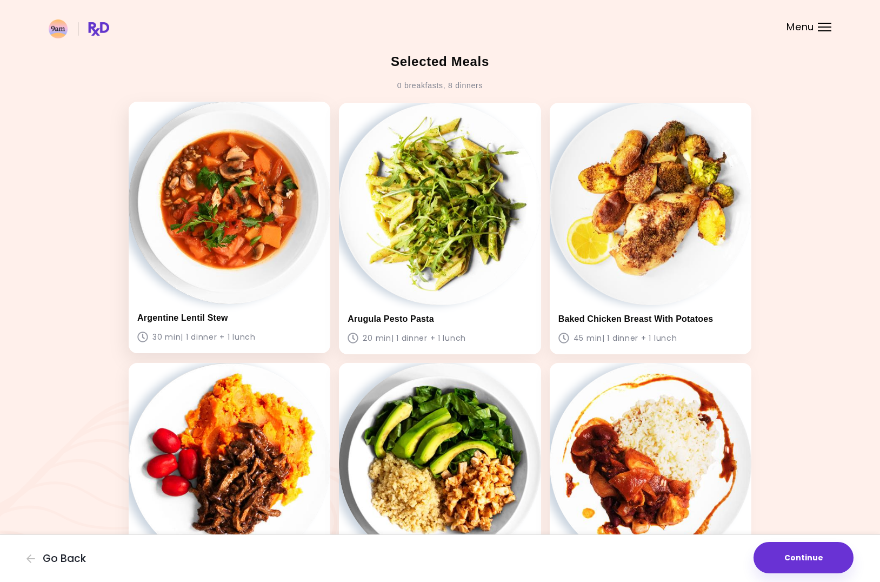
click at [235, 219] on img at bounding box center [230, 203] width 202 height 202
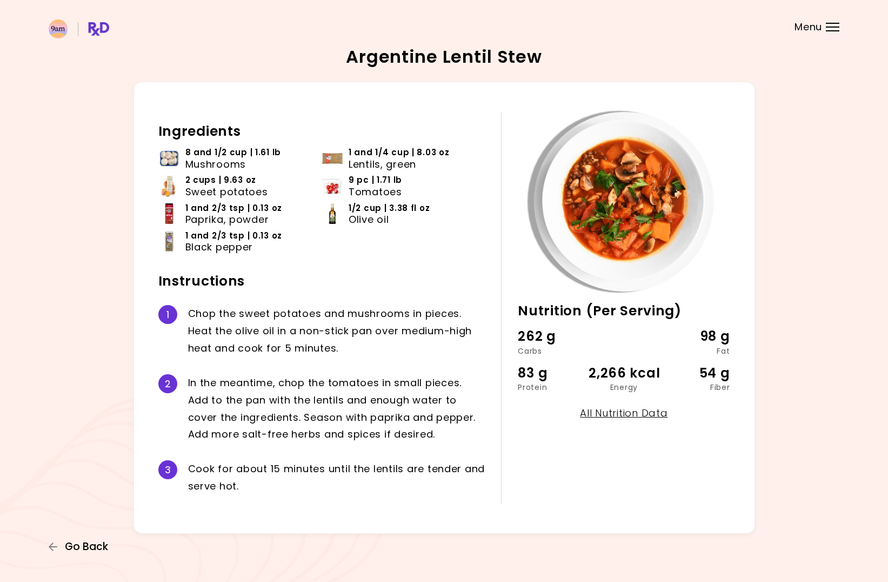
click at [90, 547] on span "Go Back" at bounding box center [86, 547] width 43 height 12
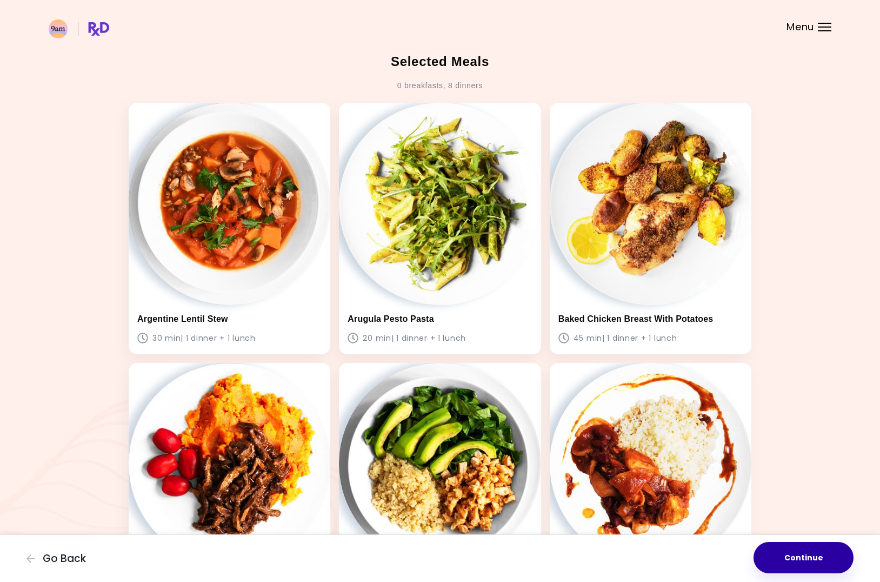
click at [821, 562] on button "Continue" at bounding box center [804, 557] width 100 height 31
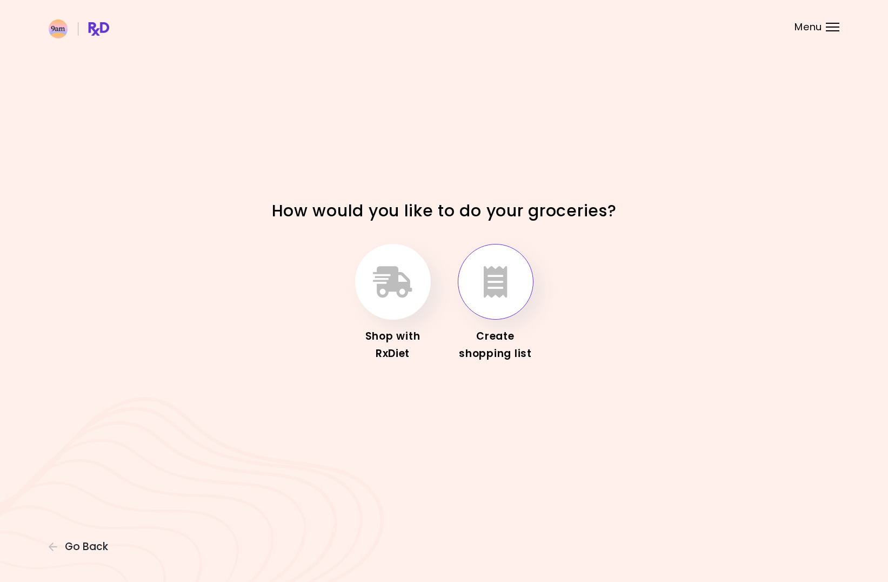
click at [491, 274] on icon "button" at bounding box center [496, 281] width 24 height 31
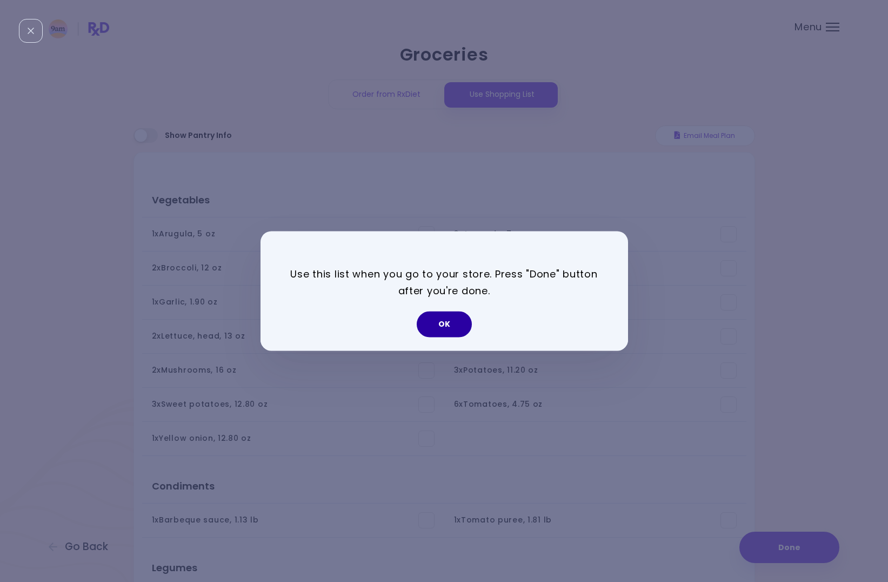
click at [462, 332] on button "OK" at bounding box center [444, 324] width 55 height 26
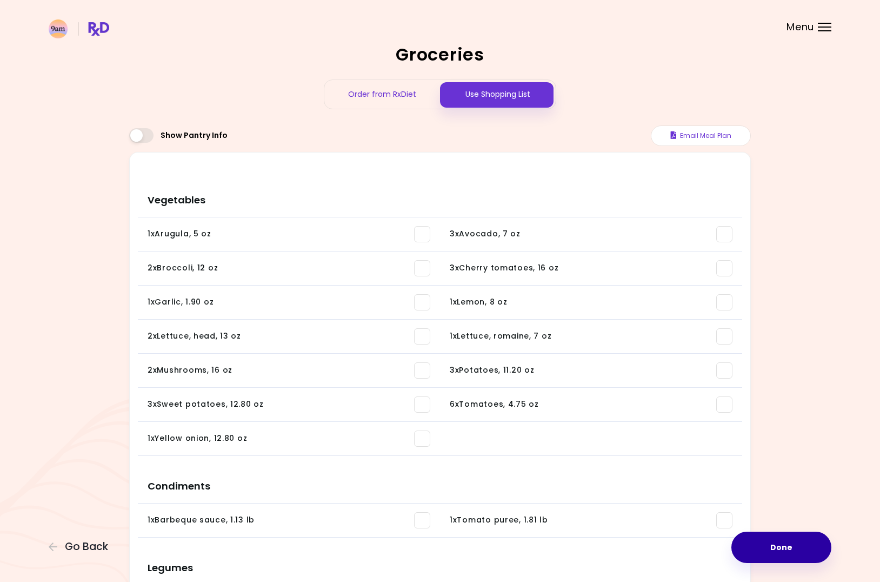
click at [762, 535] on button "Done" at bounding box center [781, 546] width 100 height 31
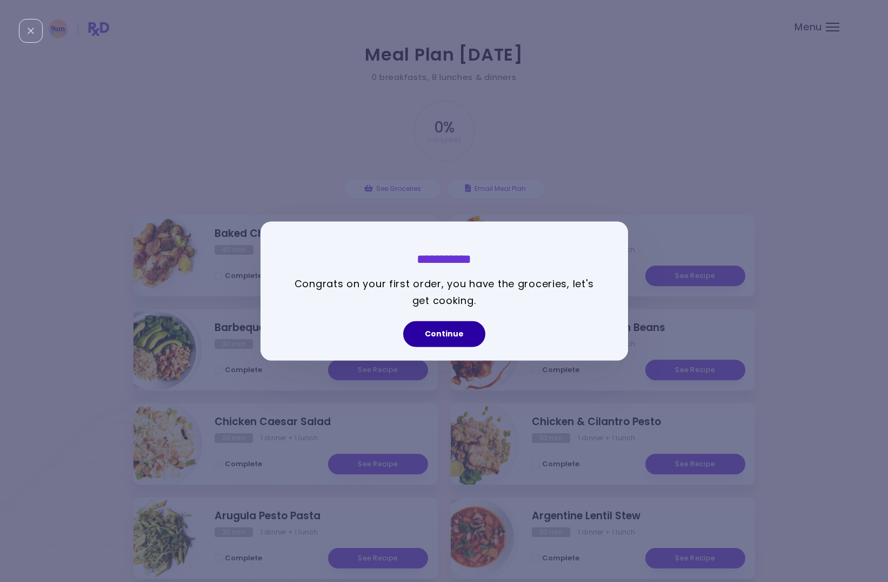
click at [442, 335] on button "Continue" at bounding box center [444, 334] width 82 height 26
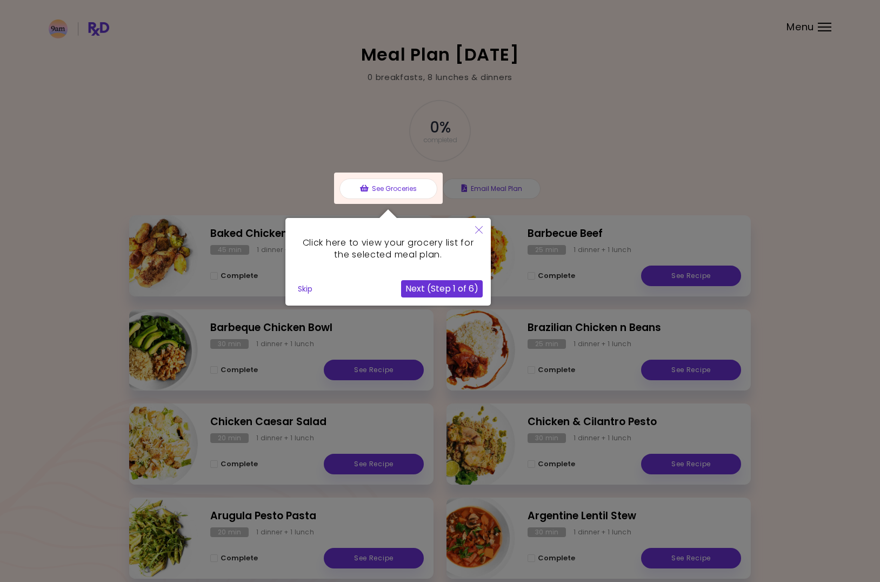
click at [469, 230] on button "Close" at bounding box center [479, 230] width 24 height 25
